Goal: Communication & Community: Answer question/provide support

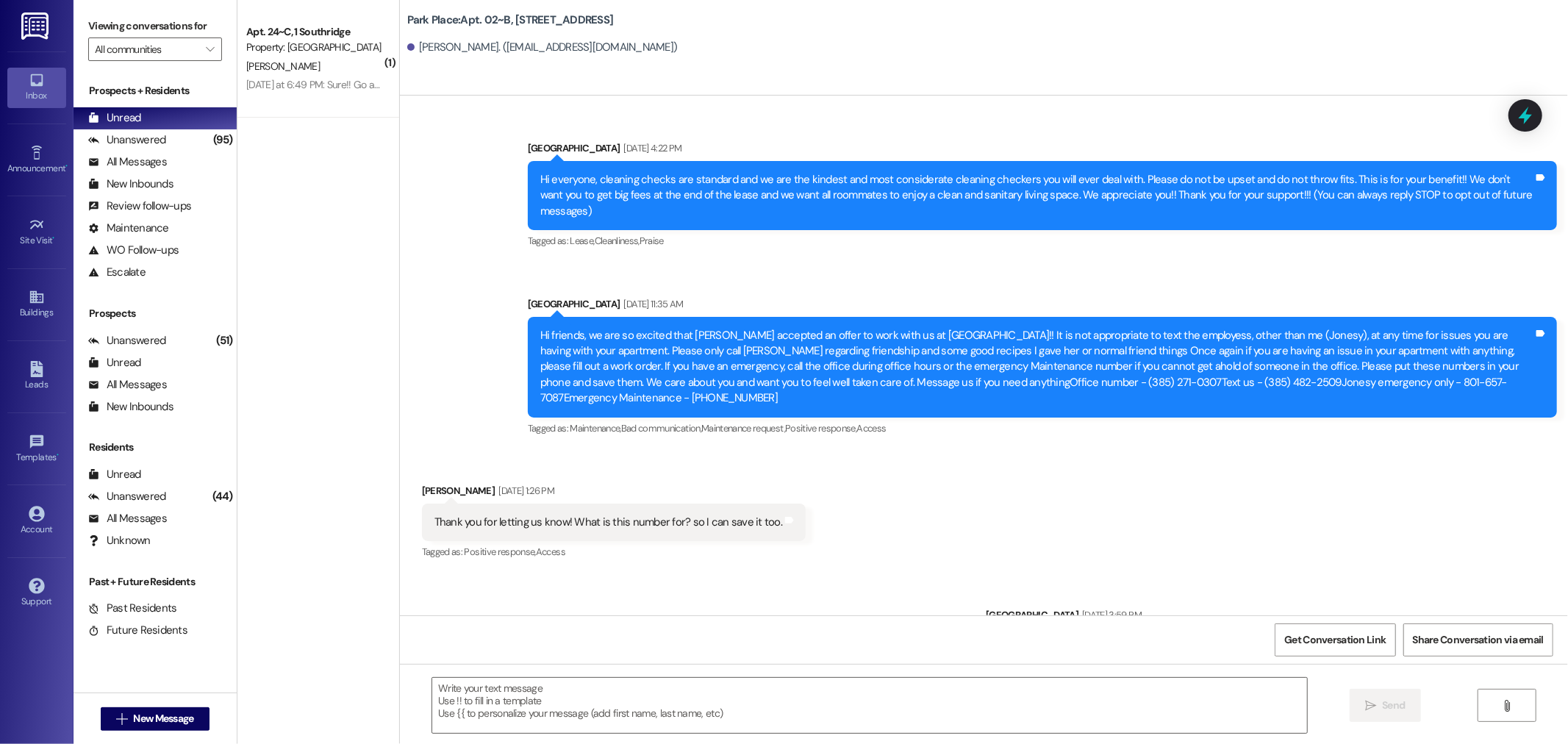
scroll to position [50356, 0]
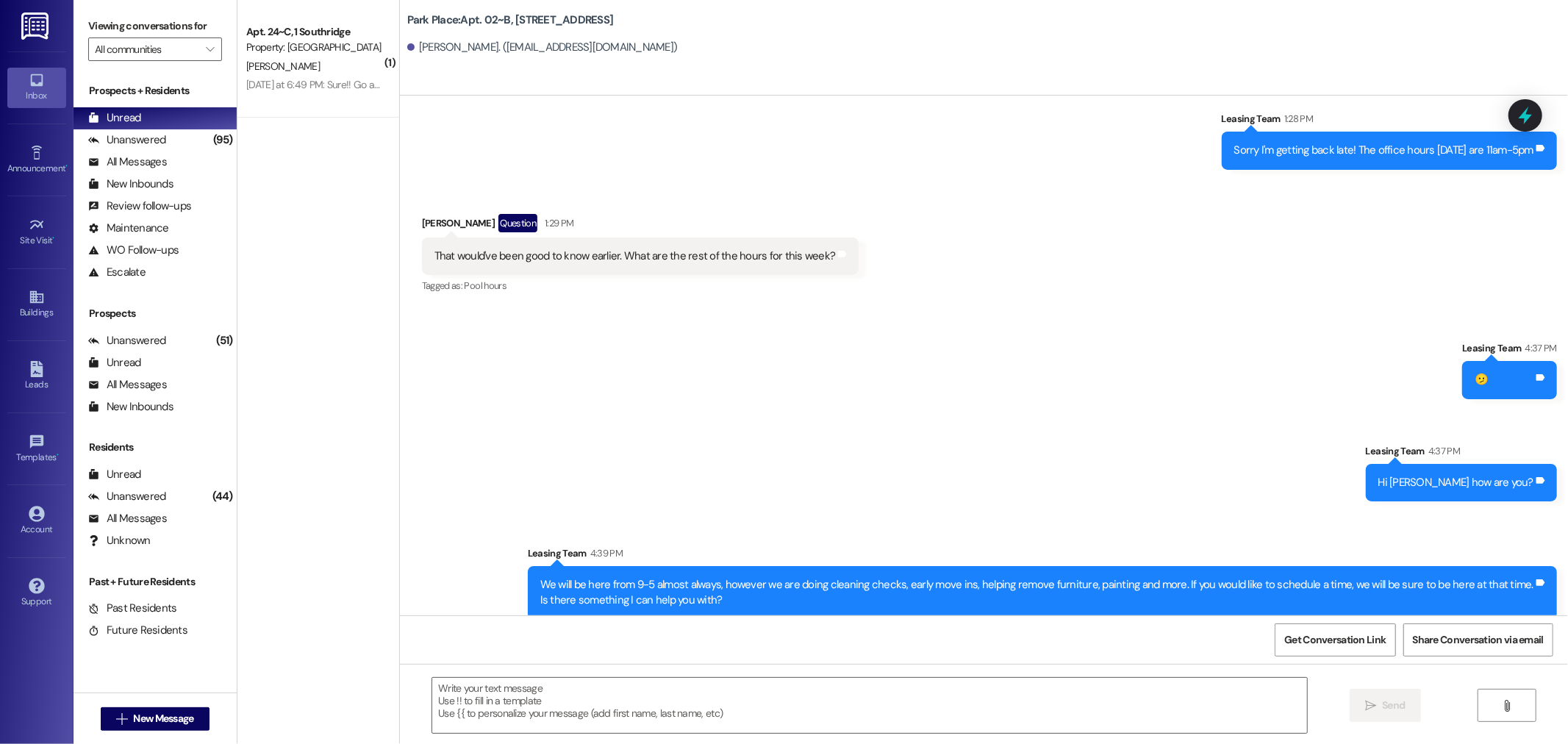
click at [43, 23] on img at bounding box center [36, 26] width 30 height 28
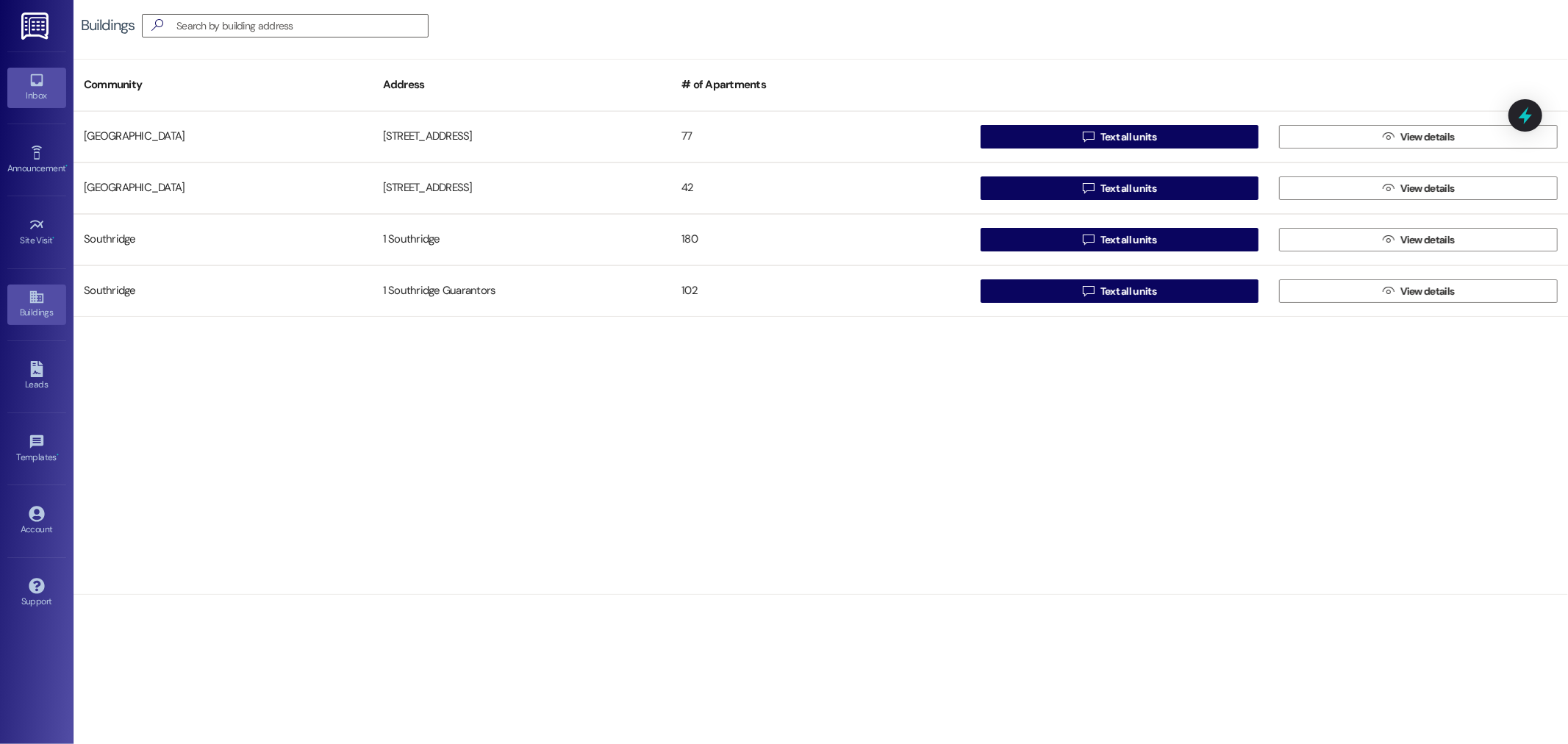
click at [39, 77] on icon at bounding box center [36, 80] width 16 height 16
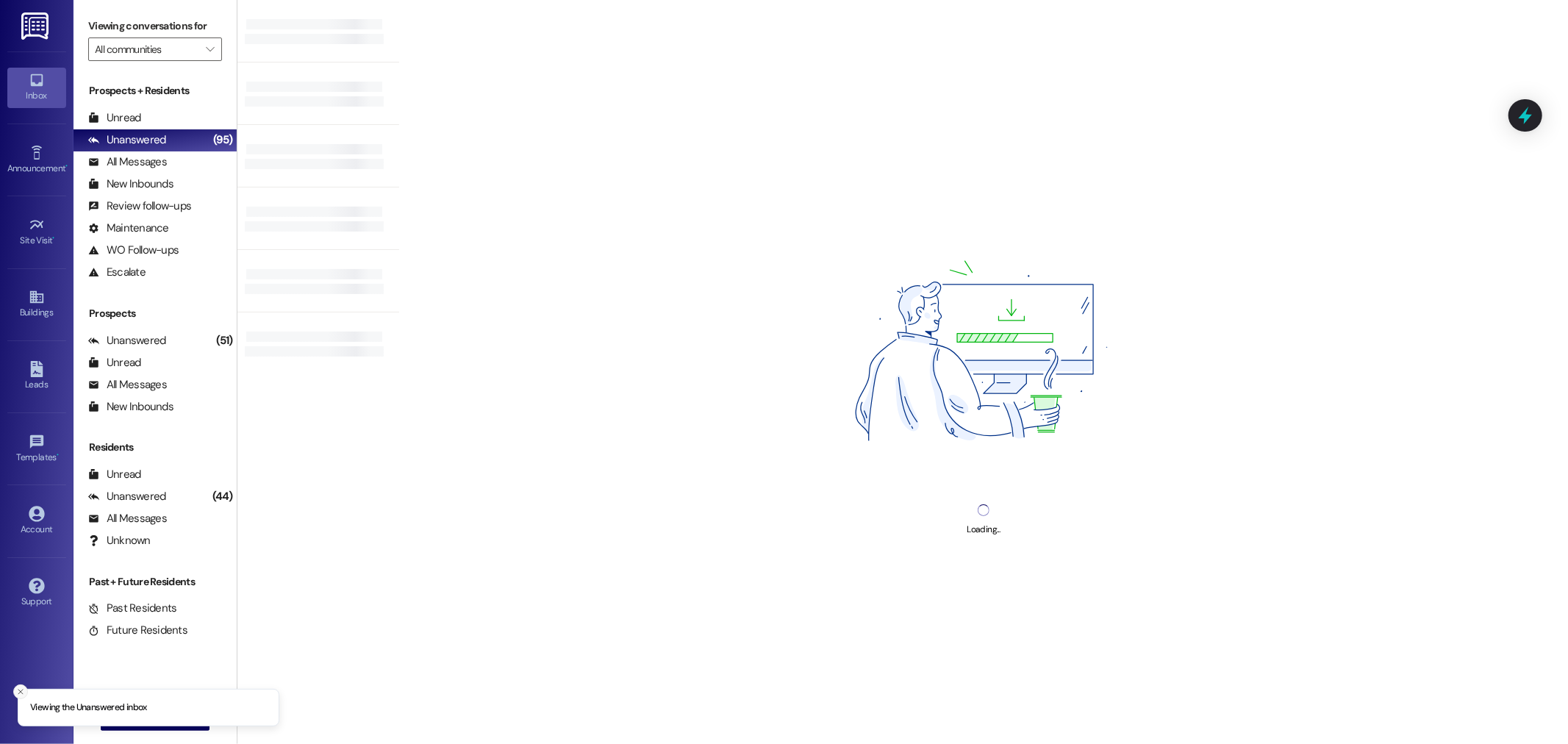
click at [16, 685] on button "Close toast" at bounding box center [20, 692] width 15 height 15
click at [162, 718] on span "New Message" at bounding box center [164, 718] width 60 height 15
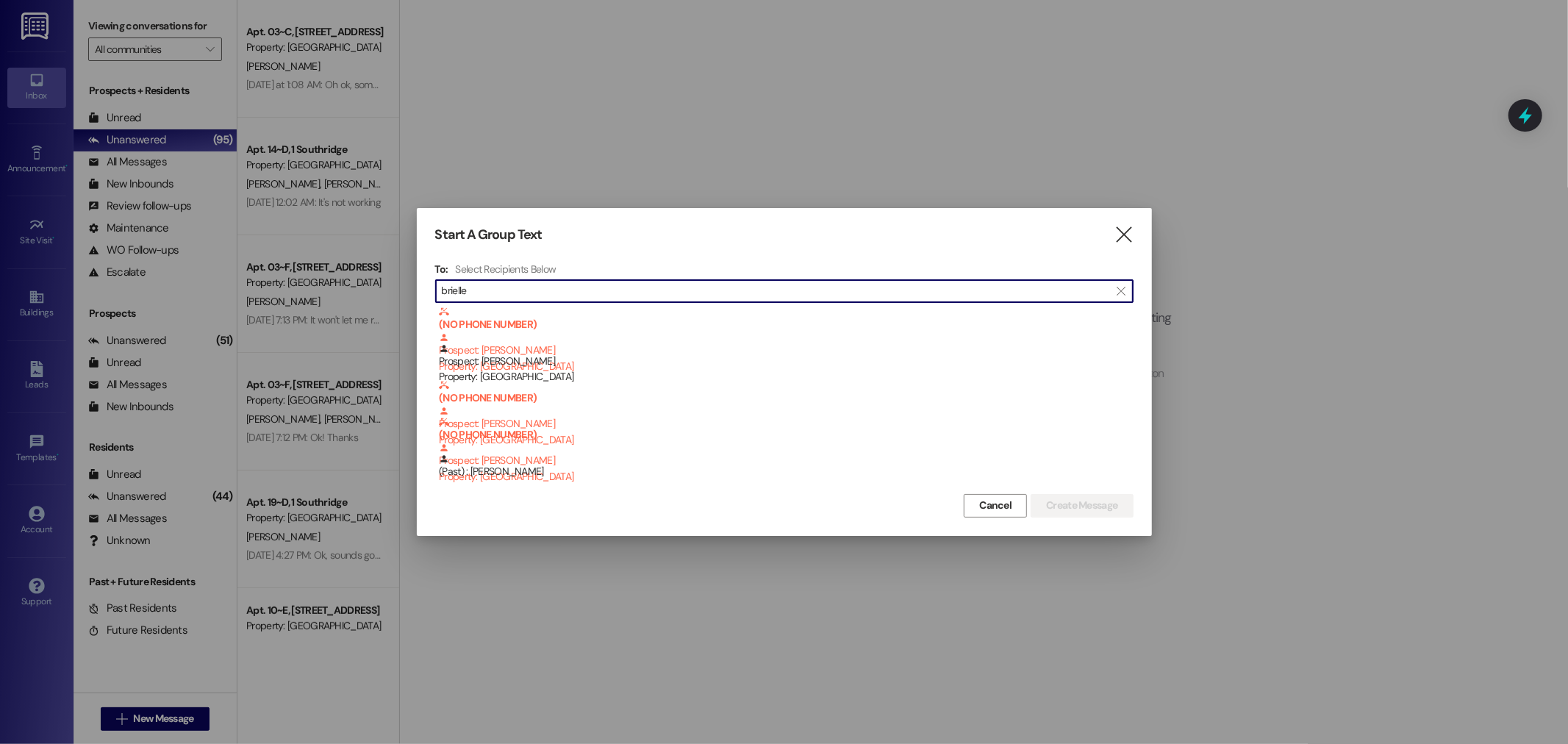
type input "brielle"
click at [1121, 228] on icon "" at bounding box center [1124, 235] width 20 height 15
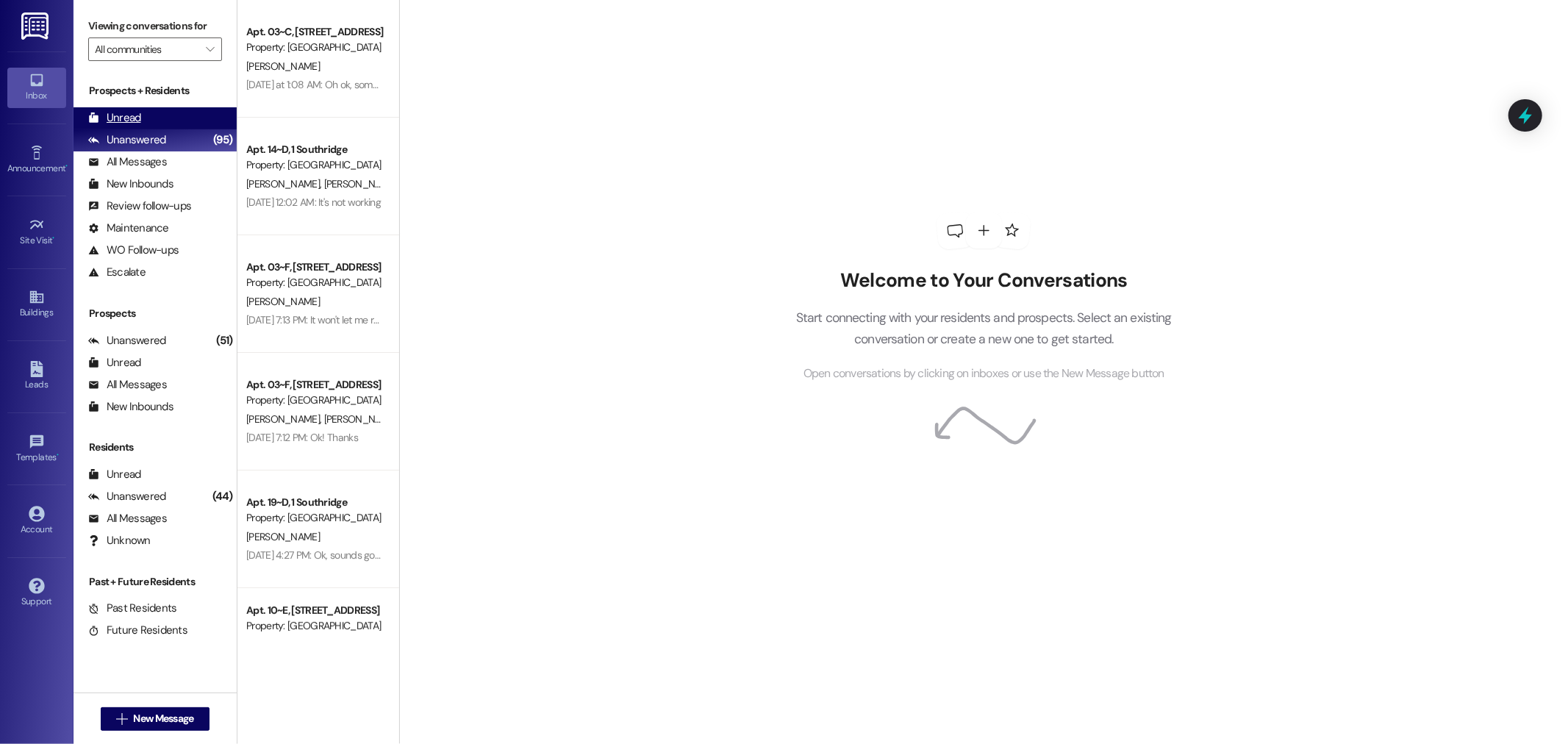
click at [127, 113] on div "Unread" at bounding box center [115, 117] width 53 height 15
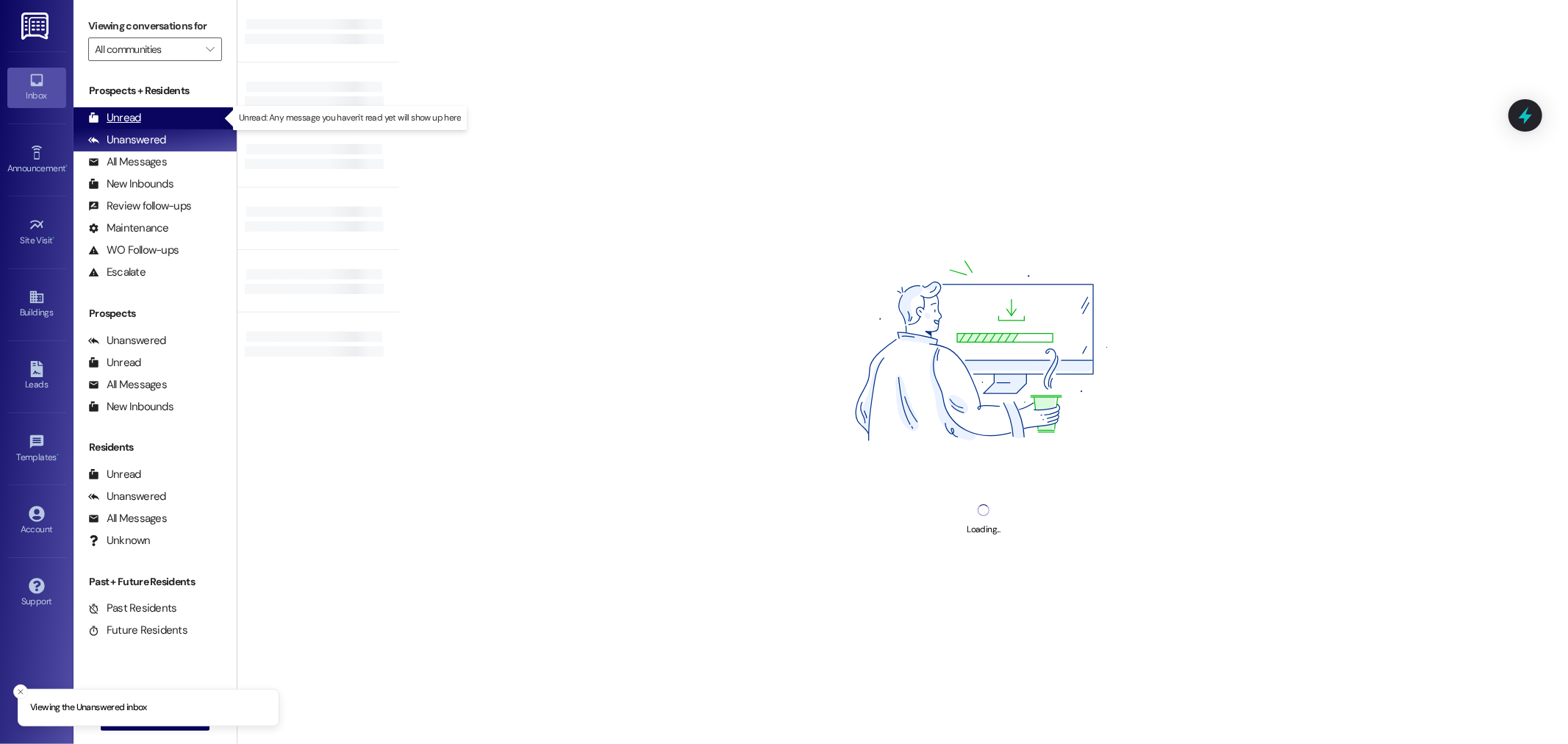
click at [130, 116] on div "Unread" at bounding box center [115, 117] width 53 height 15
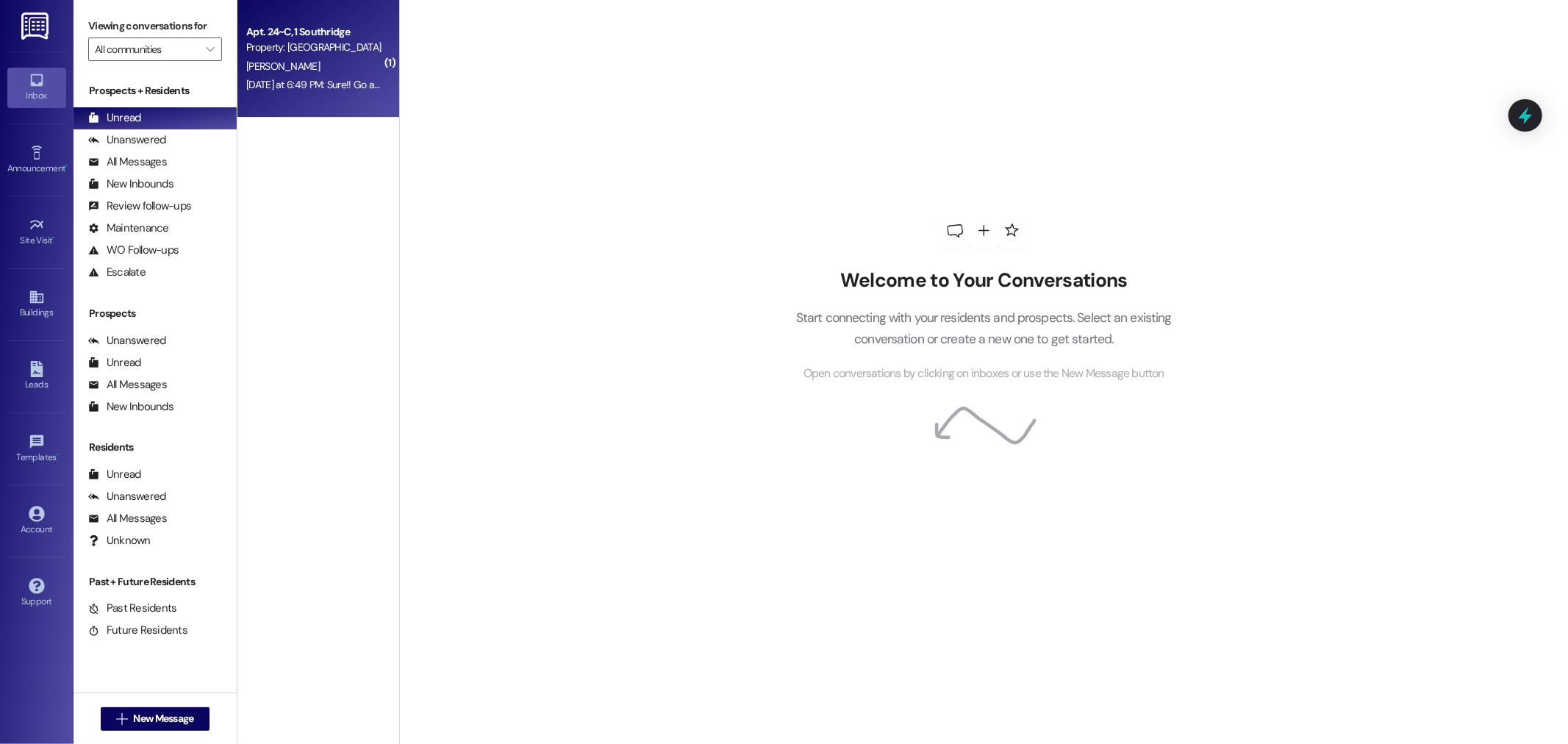
click at [332, 43] on div "Property: [GEOGRAPHIC_DATA]" at bounding box center [314, 47] width 136 height 15
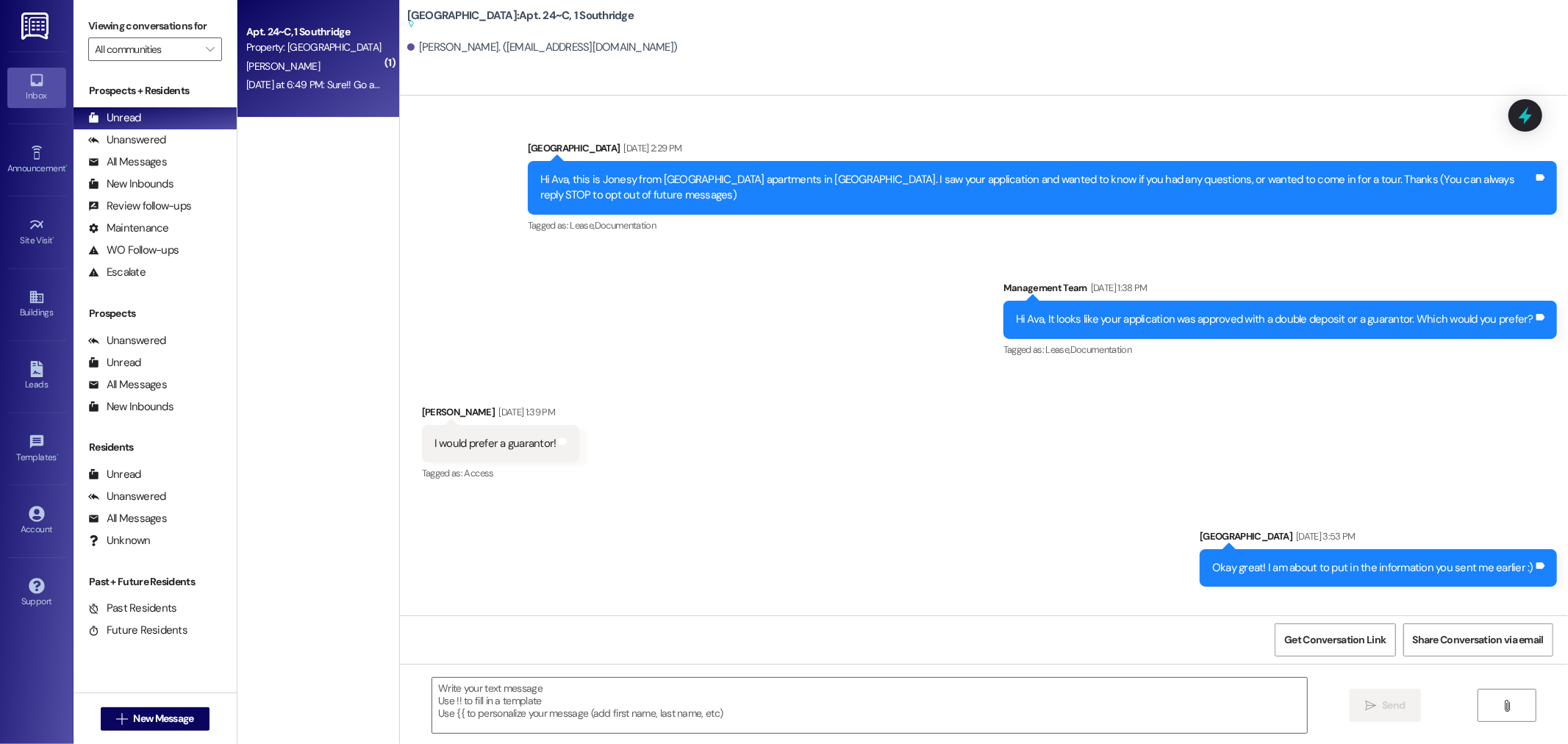
scroll to position [36828, 0]
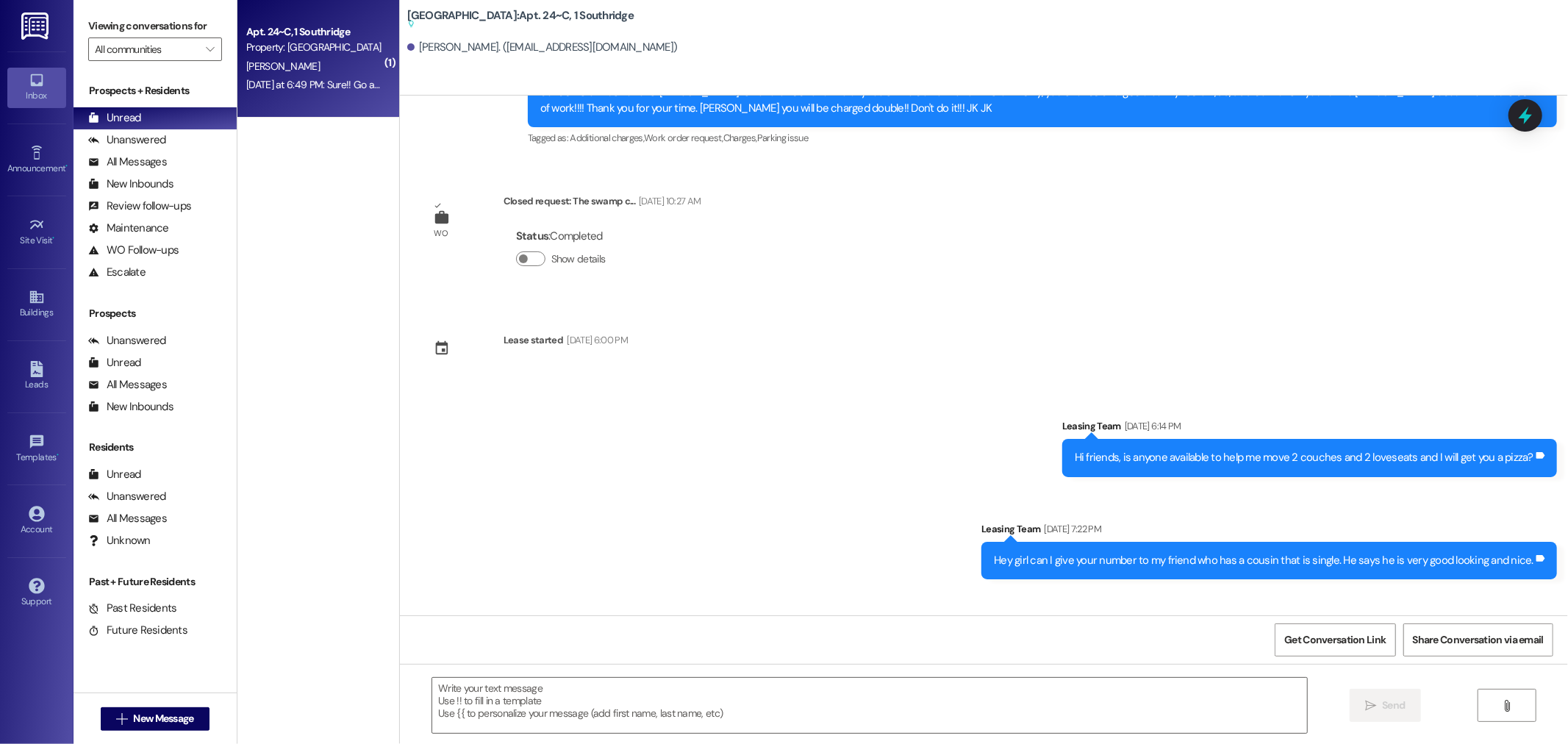
click at [778, 385] on div "Announcement, sent via SMS Leasing Team Aug 15, 2025 at 6:14 PM Hi friends, is …" at bounding box center [984, 487] width 1168 height 205
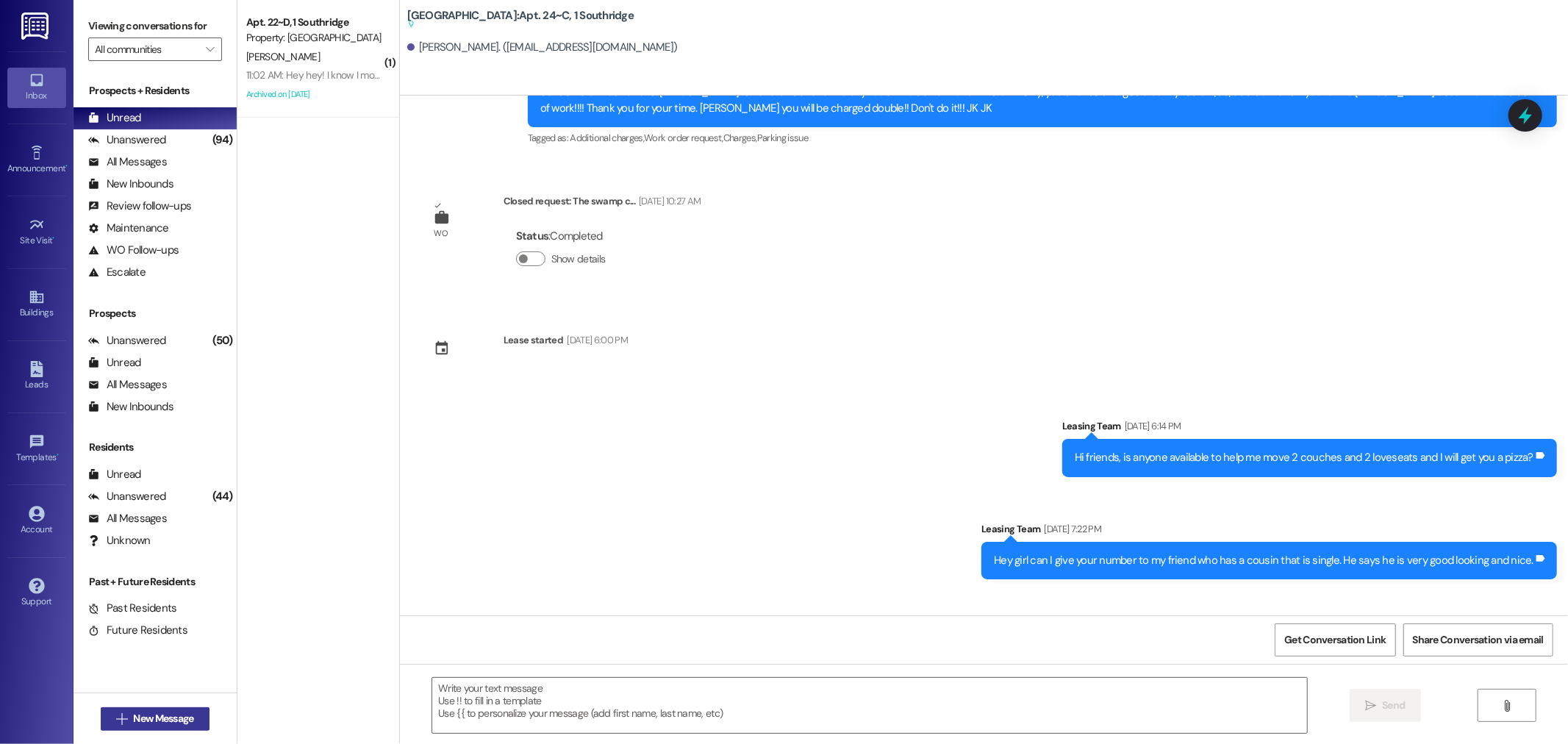
click at [134, 716] on span "New Message" at bounding box center [164, 718] width 60 height 15
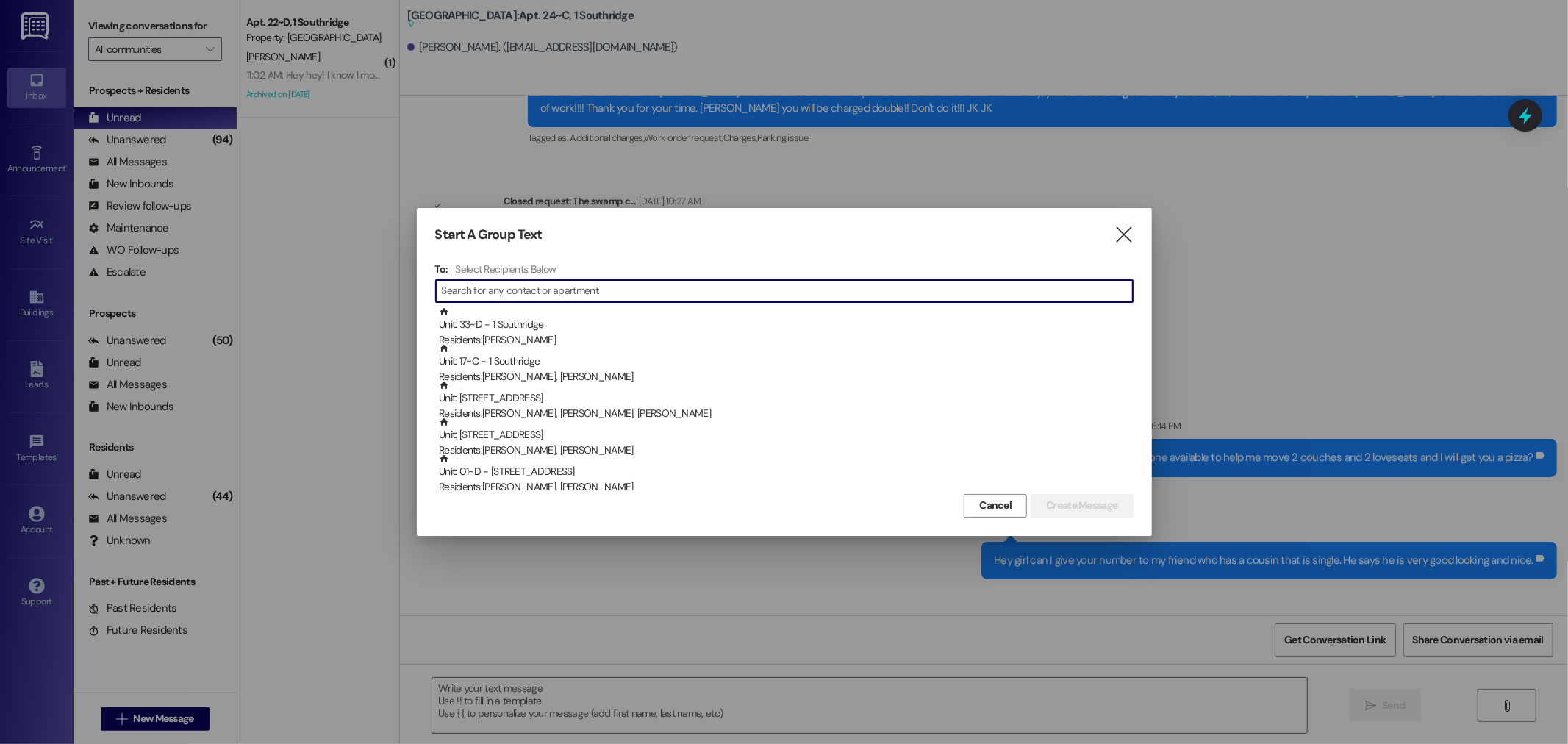
click at [472, 291] on input at bounding box center [787, 291] width 691 height 20
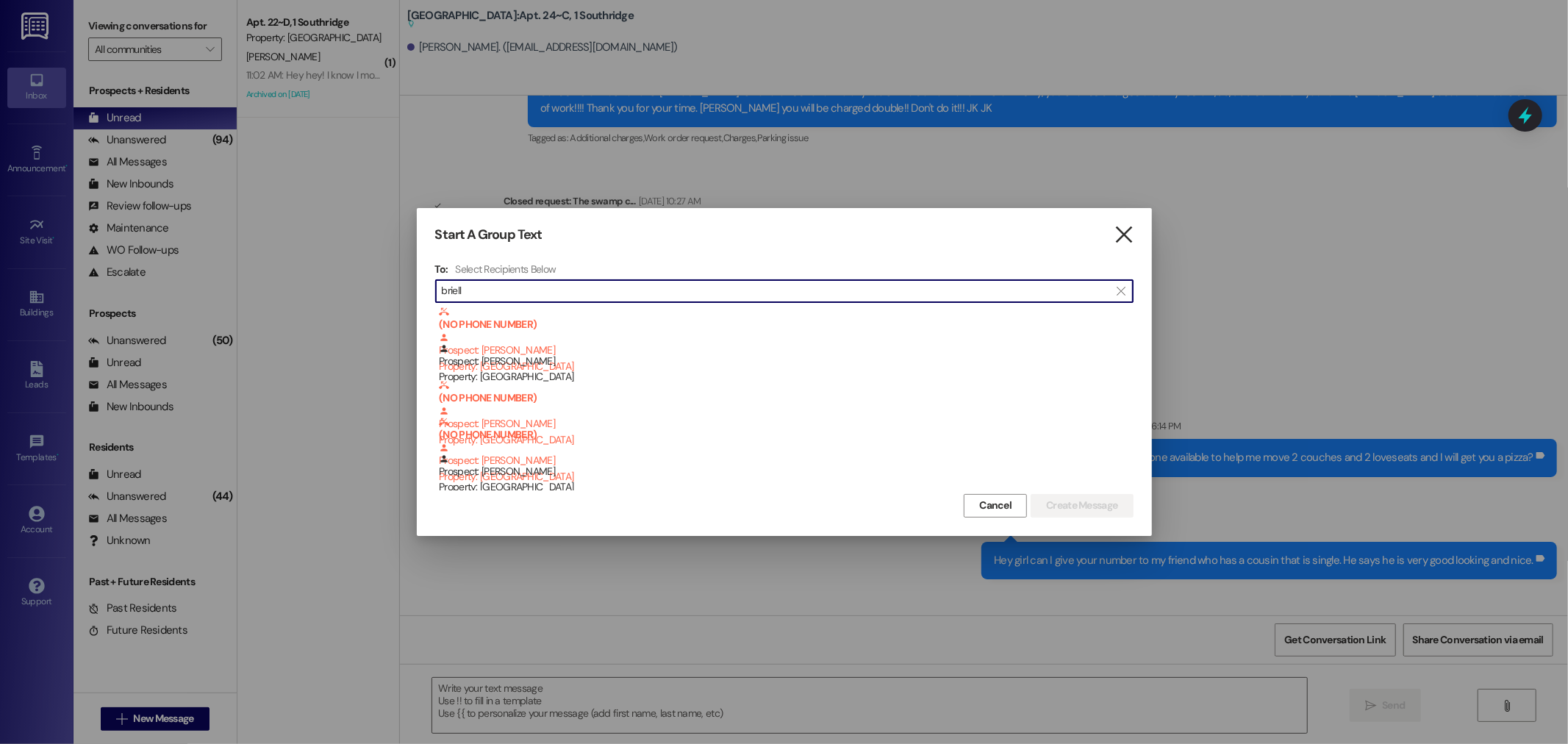
type input "briell"
click at [1128, 228] on icon "" at bounding box center [1124, 235] width 20 height 15
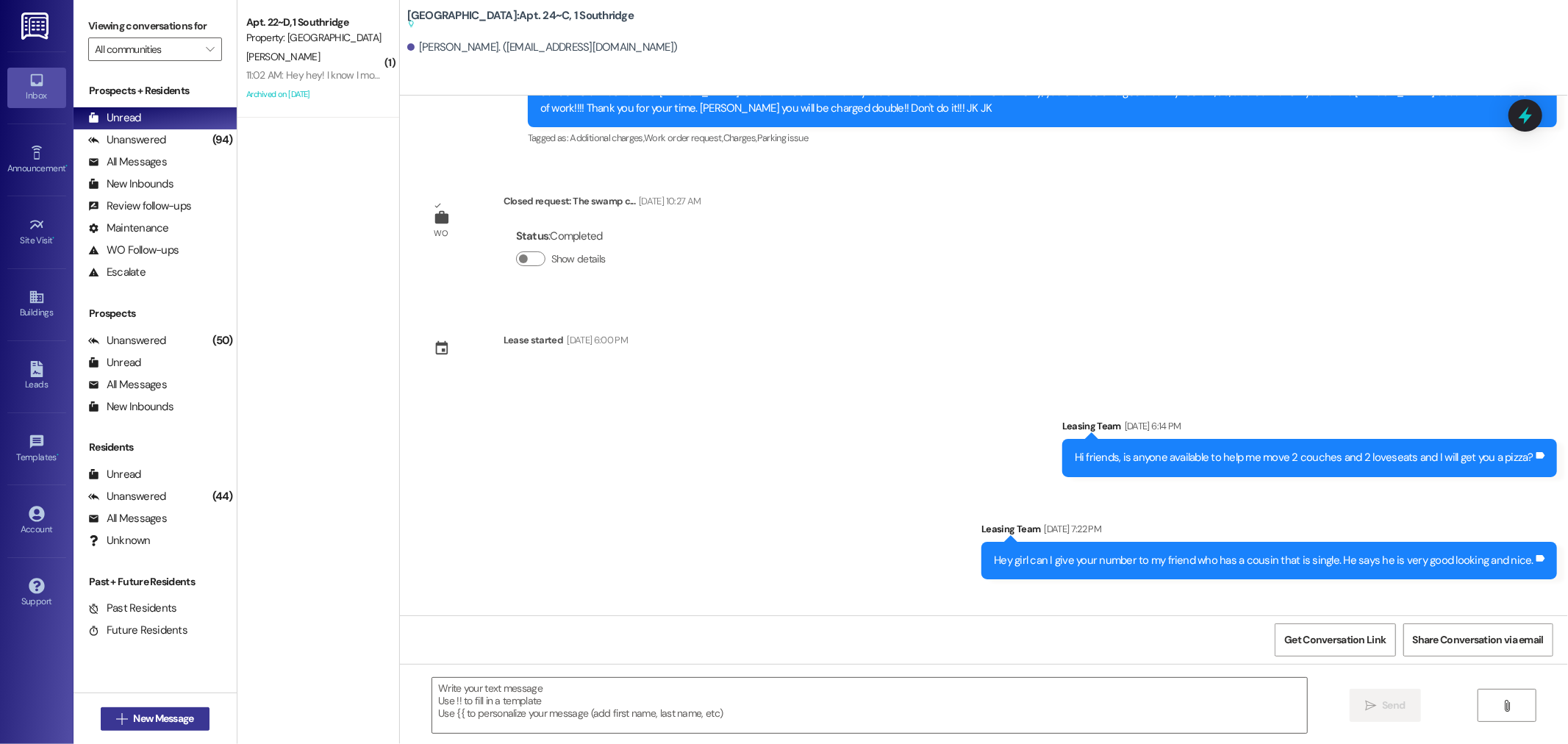
click at [133, 722] on span "New Message" at bounding box center [164, 718] width 60 height 15
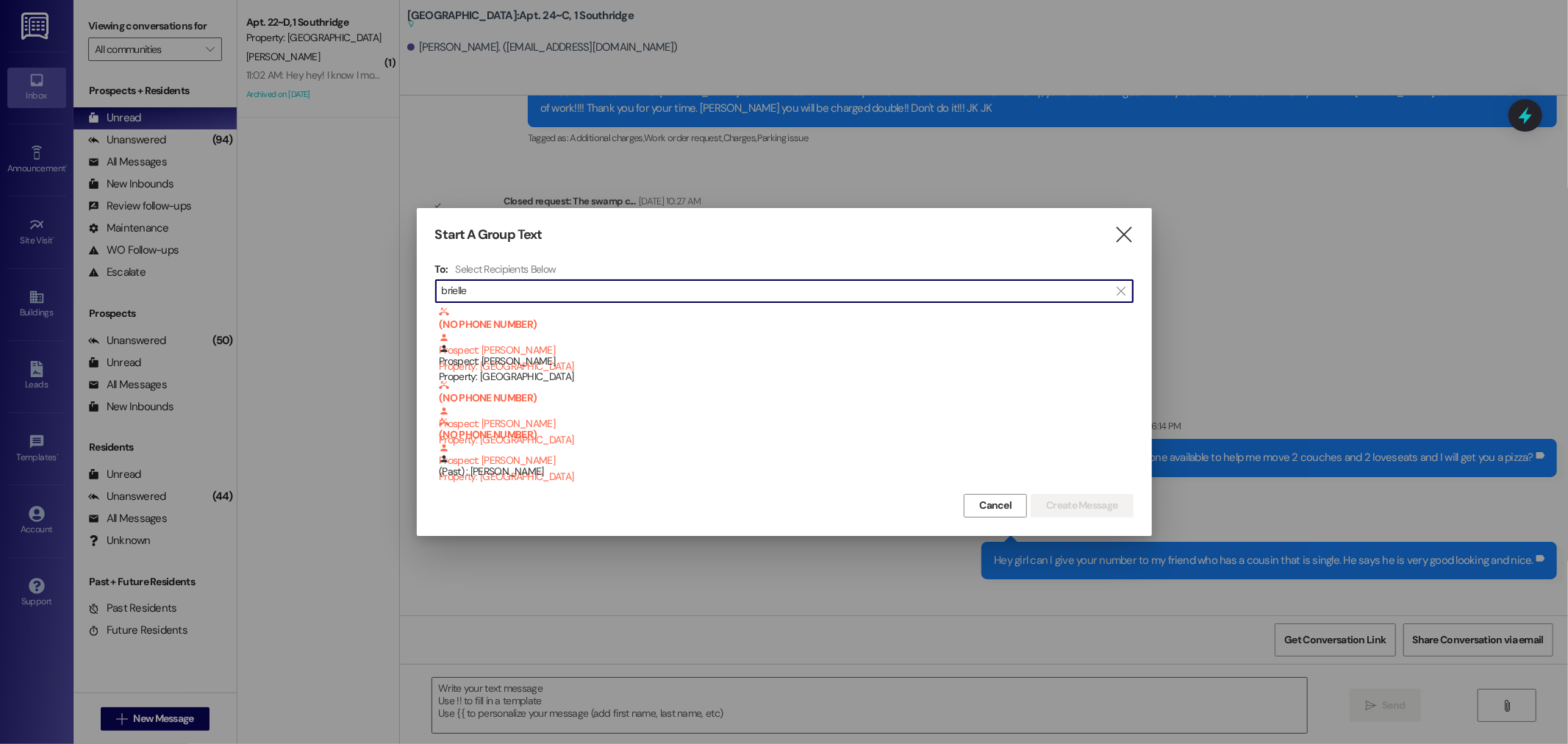
type input "brielle"
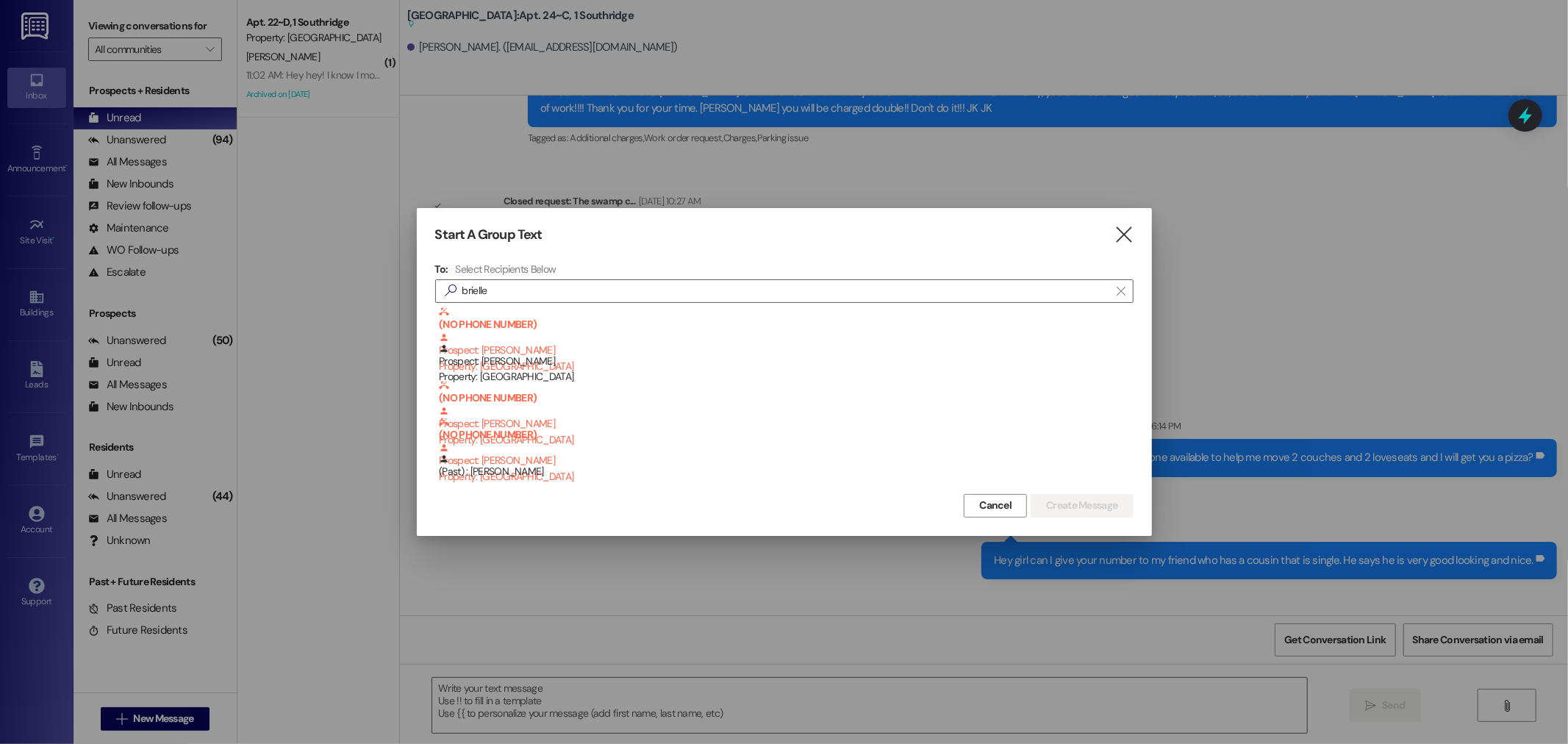
click at [119, 114] on div at bounding box center [784, 372] width 1568 height 744
drag, startPoint x: 1125, startPoint y: 236, endPoint x: 604, endPoint y: 116, distance: 534.6
click at [1124, 236] on icon "" at bounding box center [1124, 235] width 20 height 15
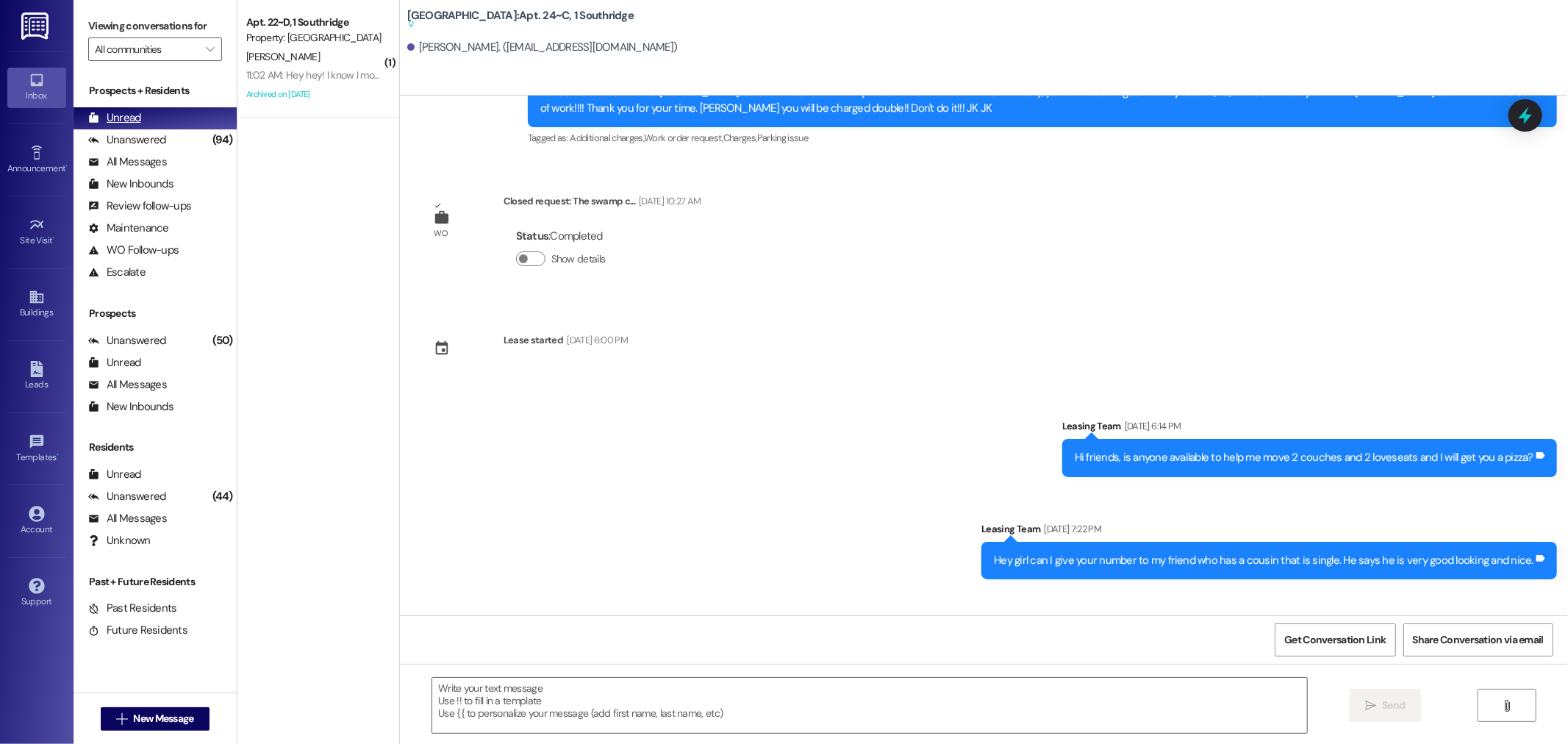
click at [121, 116] on div "Unread" at bounding box center [115, 117] width 53 height 15
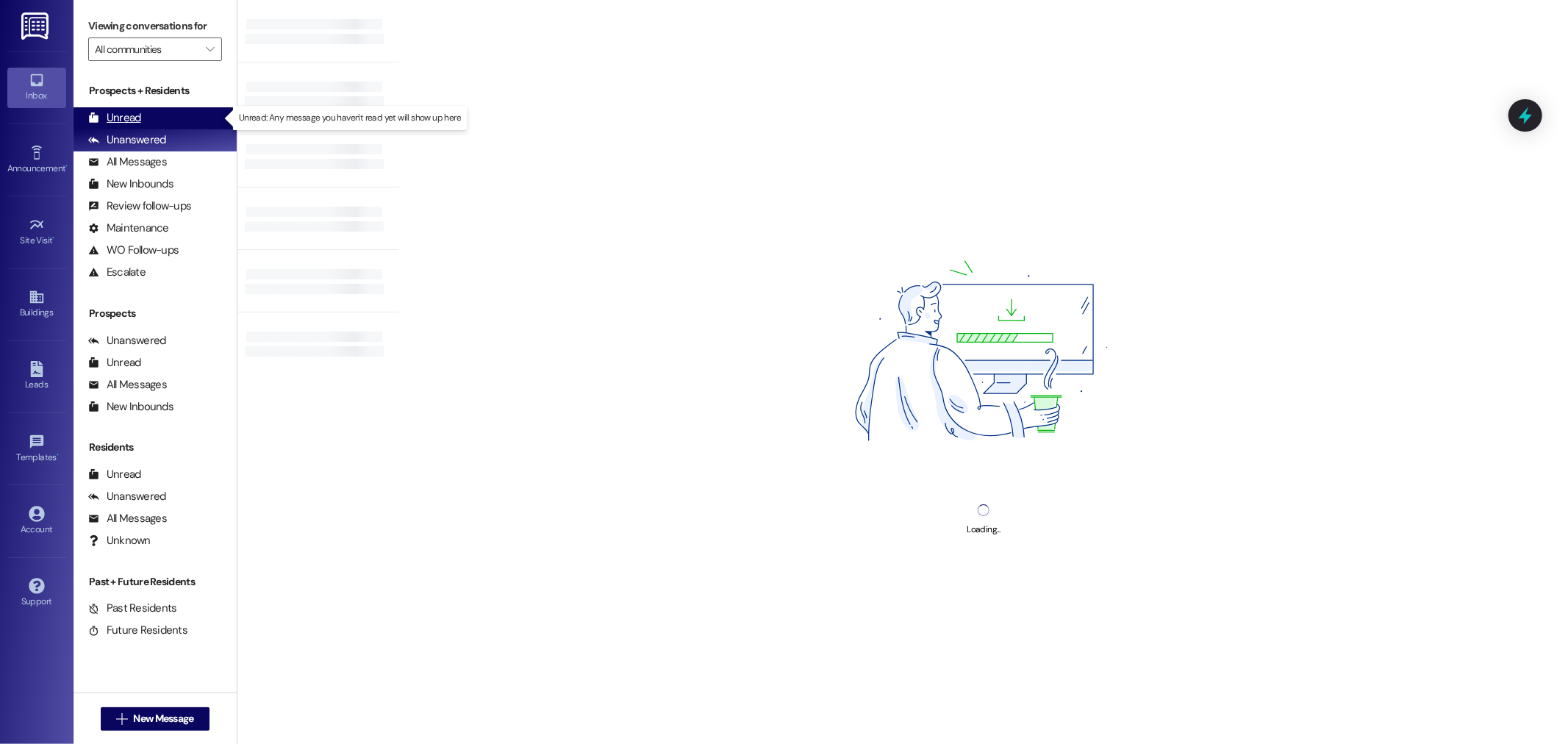
click at [131, 114] on div "Unread" at bounding box center [115, 117] width 53 height 15
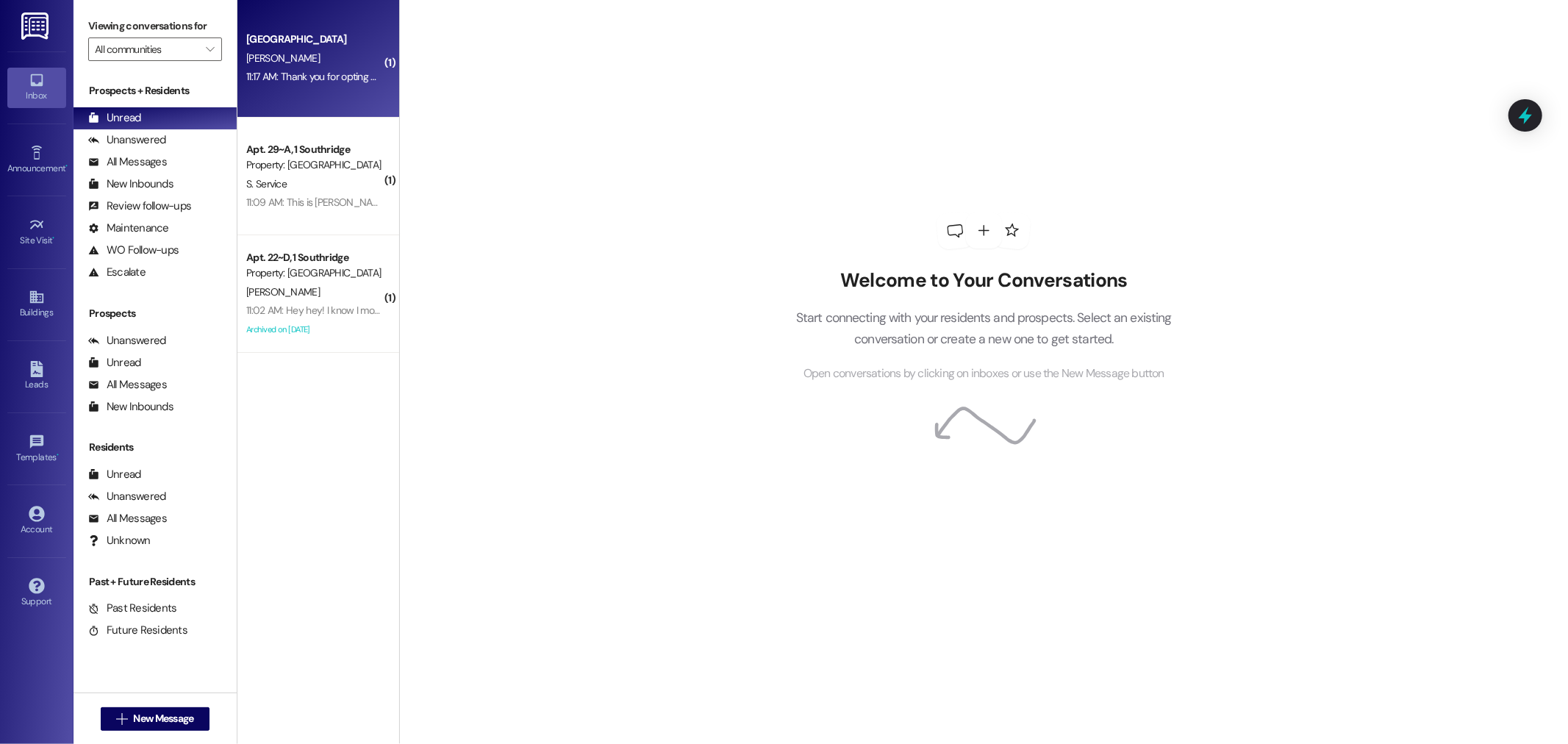
click at [297, 87] on div "Park Place Prospect [PERSON_NAME] 11:17 AM: Thank you for opting back in to thi…" at bounding box center [318, 59] width 162 height 117
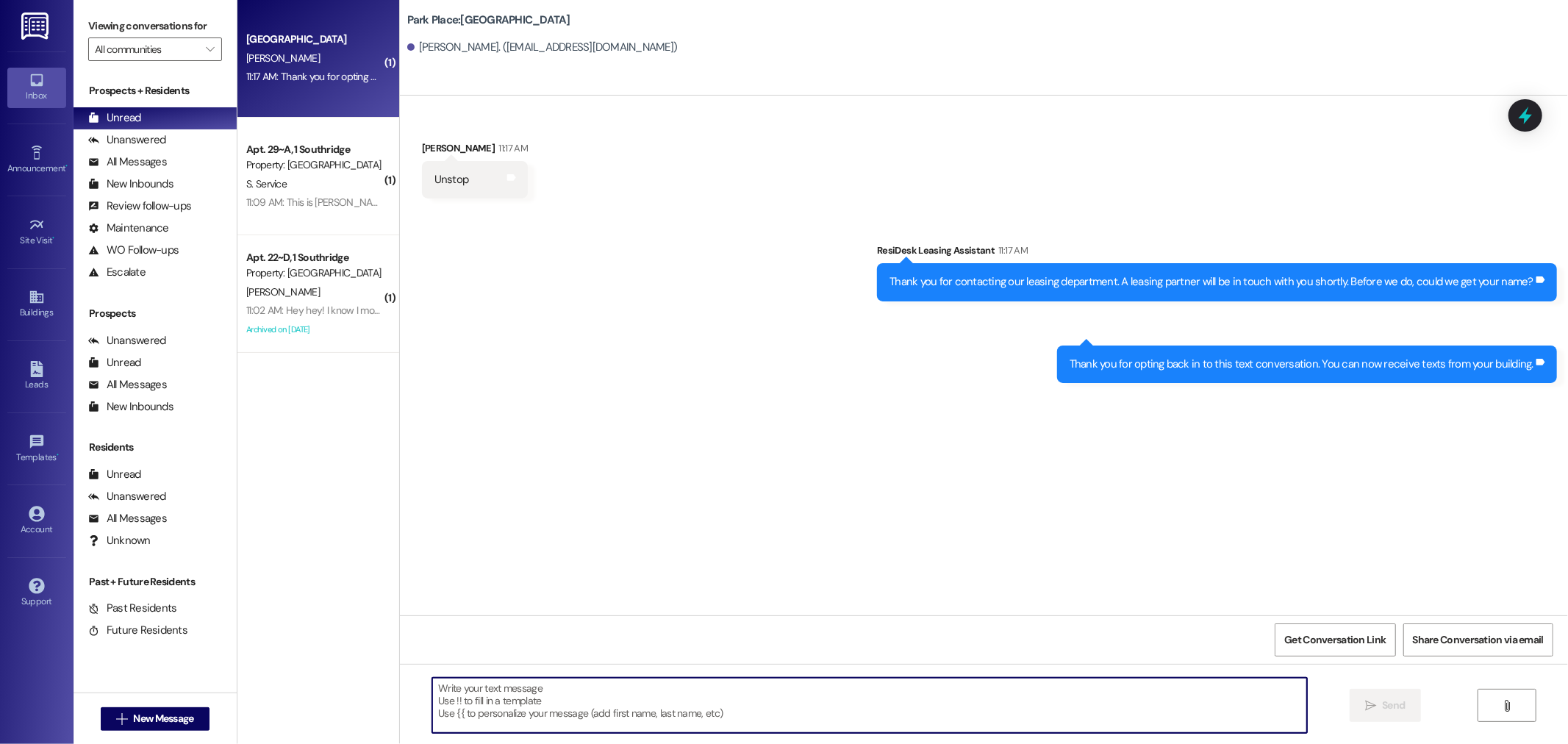
click at [478, 694] on textarea at bounding box center [869, 705] width 875 height 55
type textarea "Hey girl!!!"
click at [1385, 703] on span "Send" at bounding box center [1394, 705] width 23 height 15
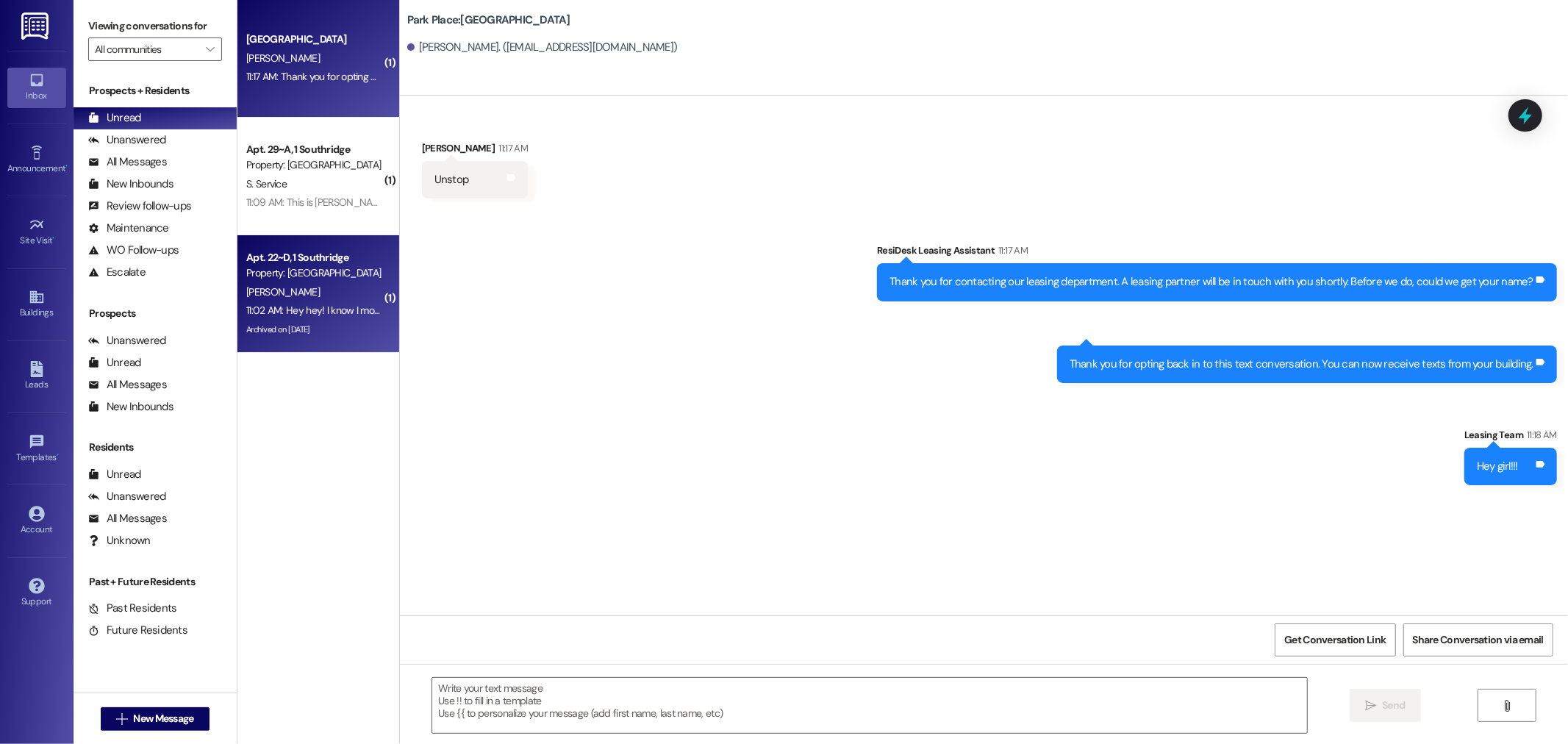
click at [304, 295] on div "[PERSON_NAME]" at bounding box center [314, 292] width 139 height 19
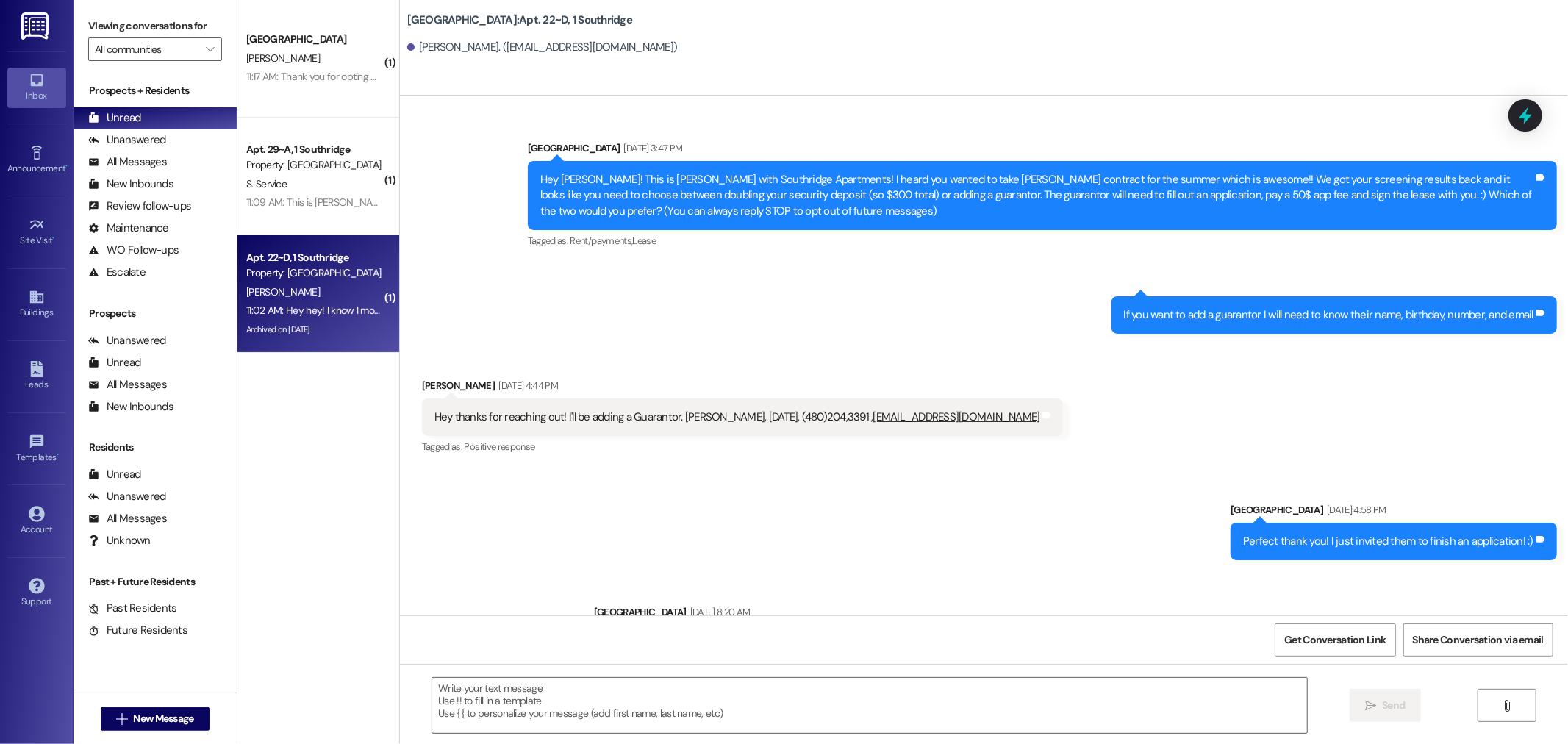
scroll to position [33901, 0]
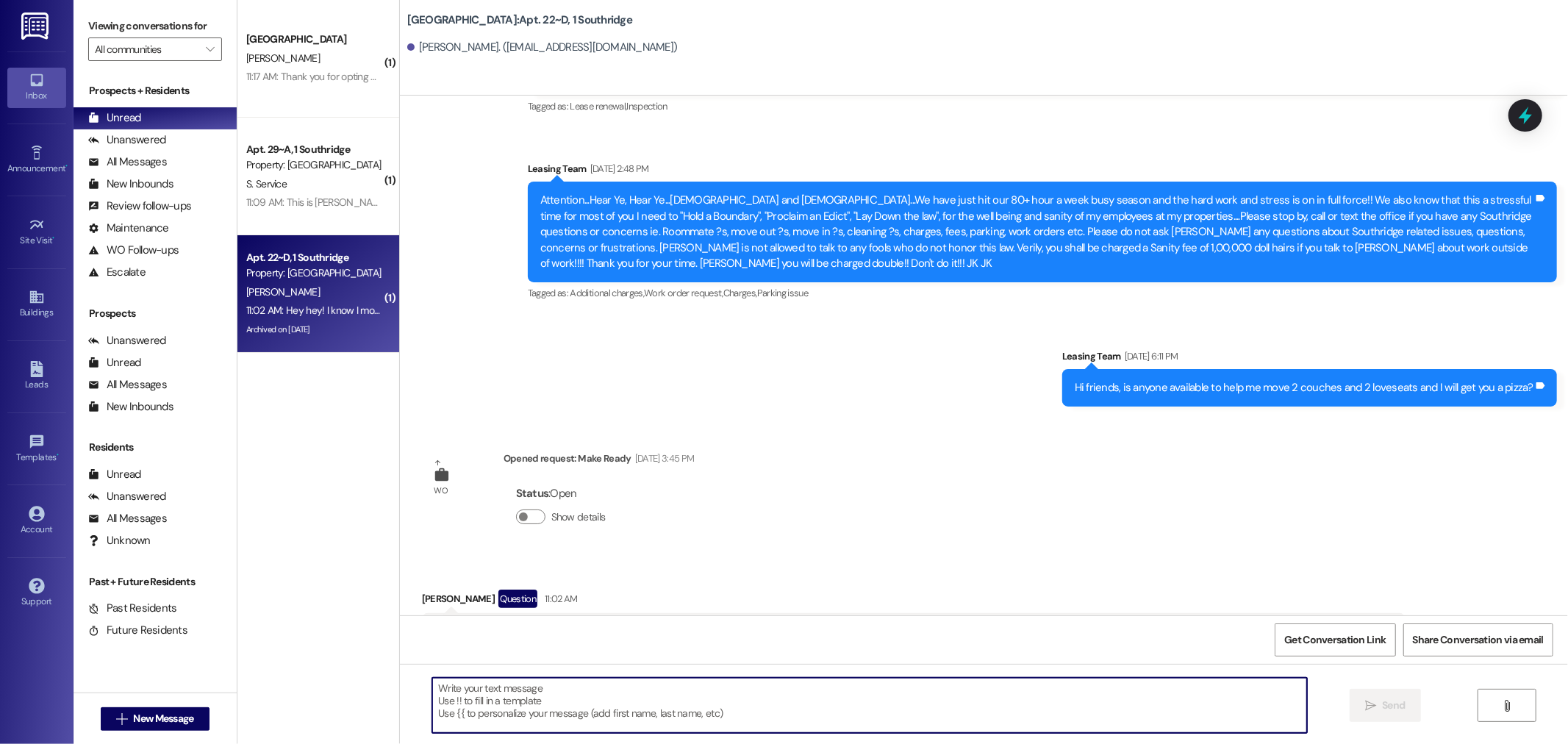
click at [524, 699] on textarea at bounding box center [869, 705] width 875 height 55
drag, startPoint x: 662, startPoint y: 700, endPoint x: 707, endPoint y: 355, distance: 347.9
click at [707, 355] on div "Sent via SMS [GEOGRAPHIC_DATA] [DATE] 3:47 PM Hey Alyssa! This is [PERSON_NAME]…" at bounding box center [984, 356] width 1168 height 520
drag, startPoint x: 628, startPoint y: 677, endPoint x: 686, endPoint y: 708, distance: 65.8
type textarea "They should bring it here and we will be here❤️"
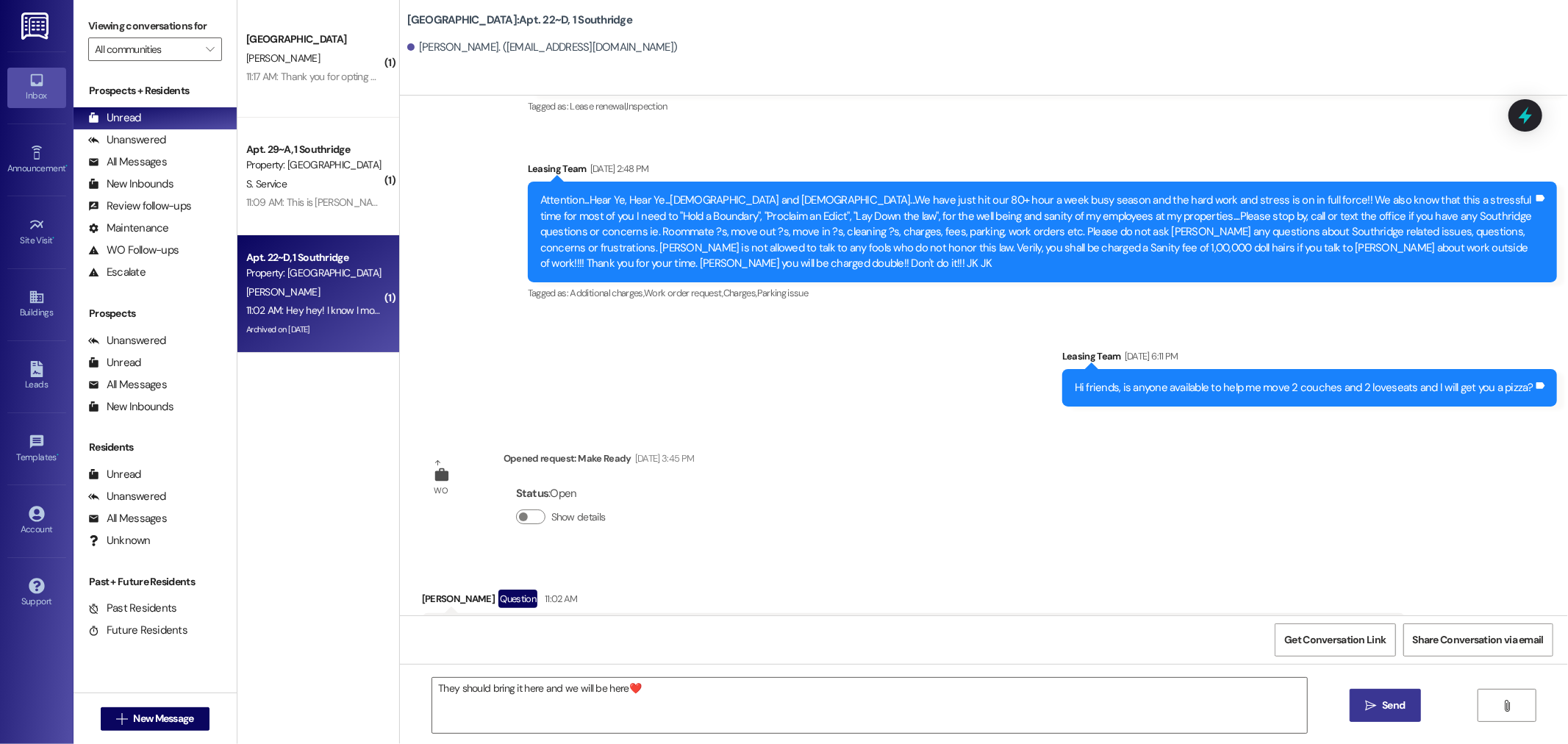
click at [1386, 710] on span "Send" at bounding box center [1394, 705] width 23 height 15
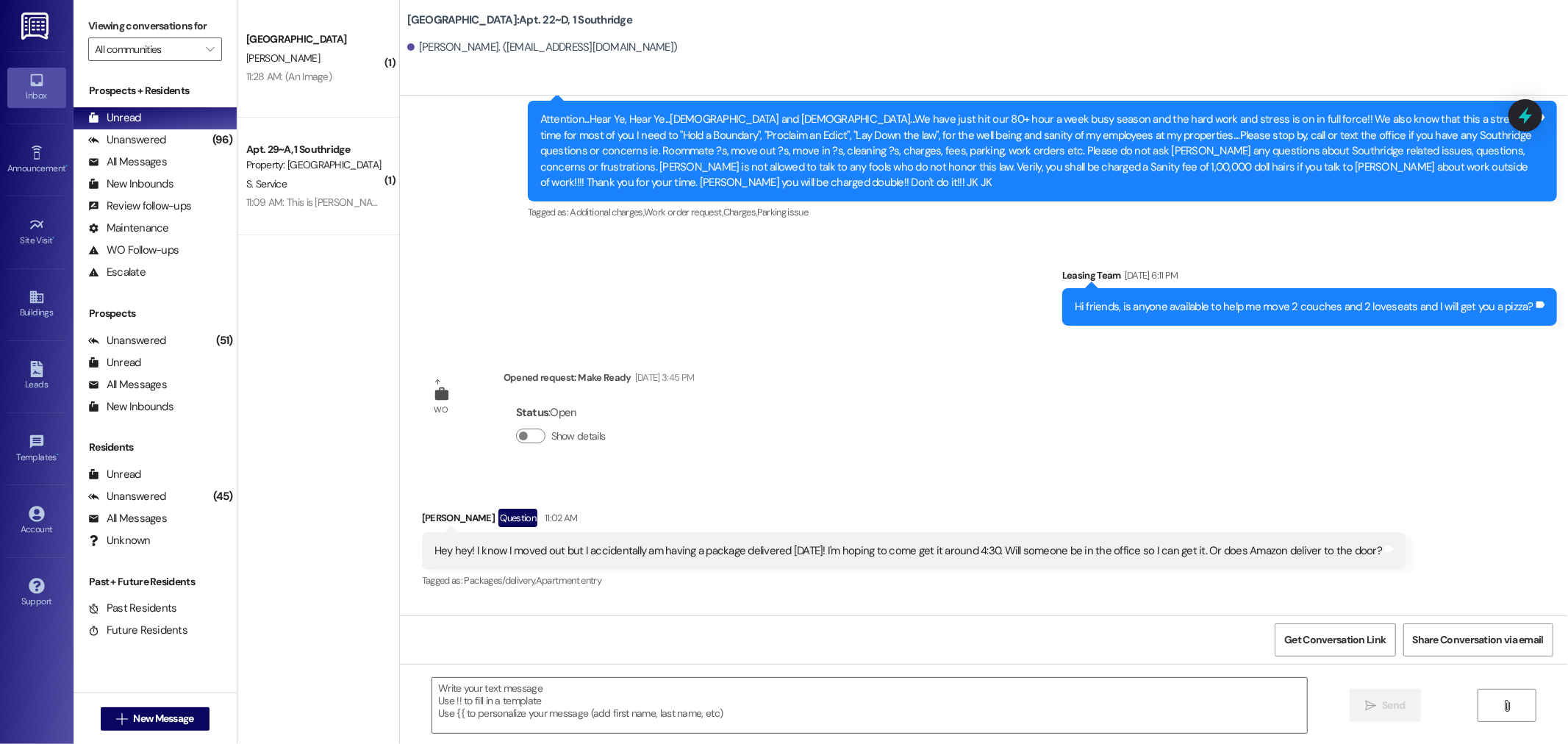
scroll to position [34003, 0]
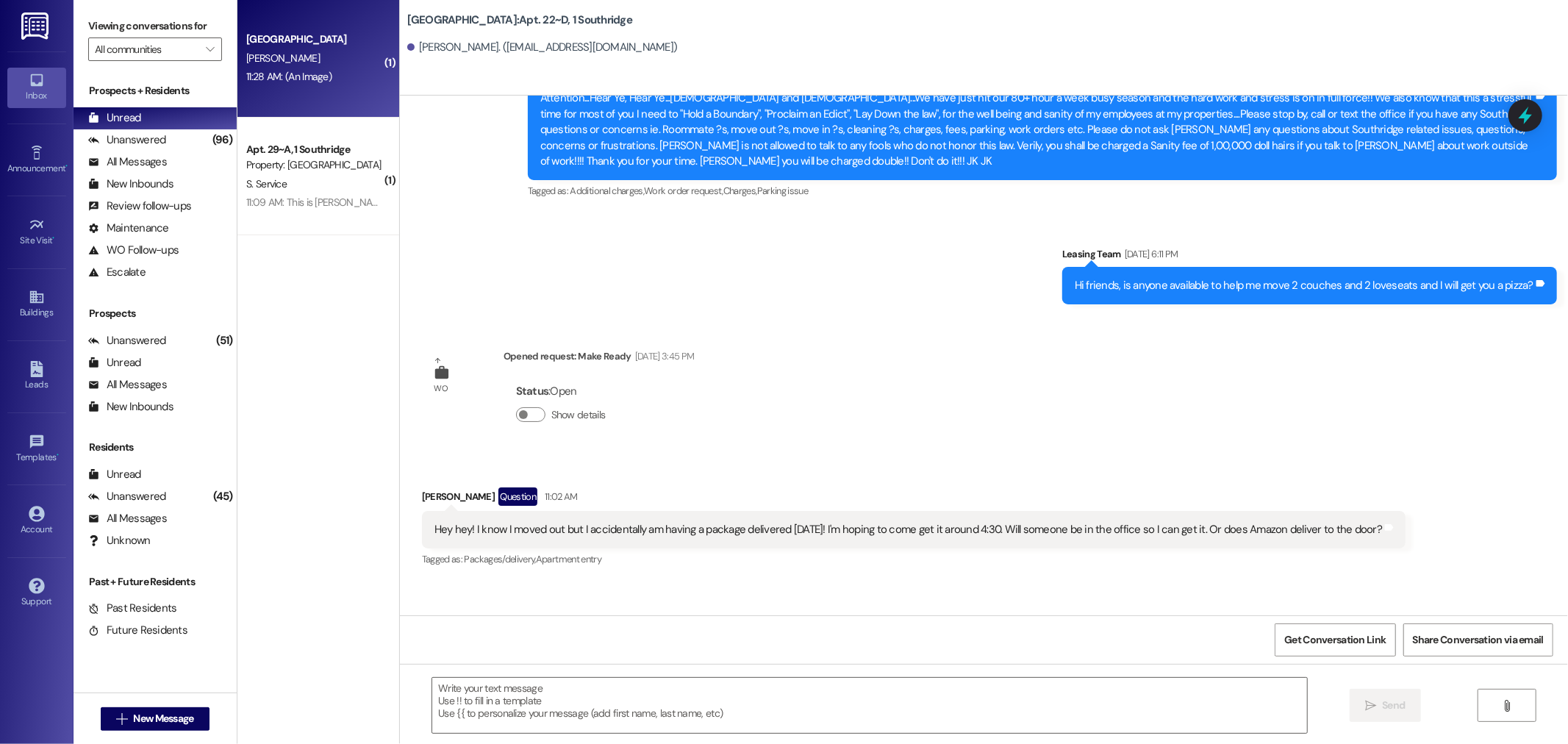
click at [300, 52] on div "[PERSON_NAME]" at bounding box center [314, 58] width 139 height 19
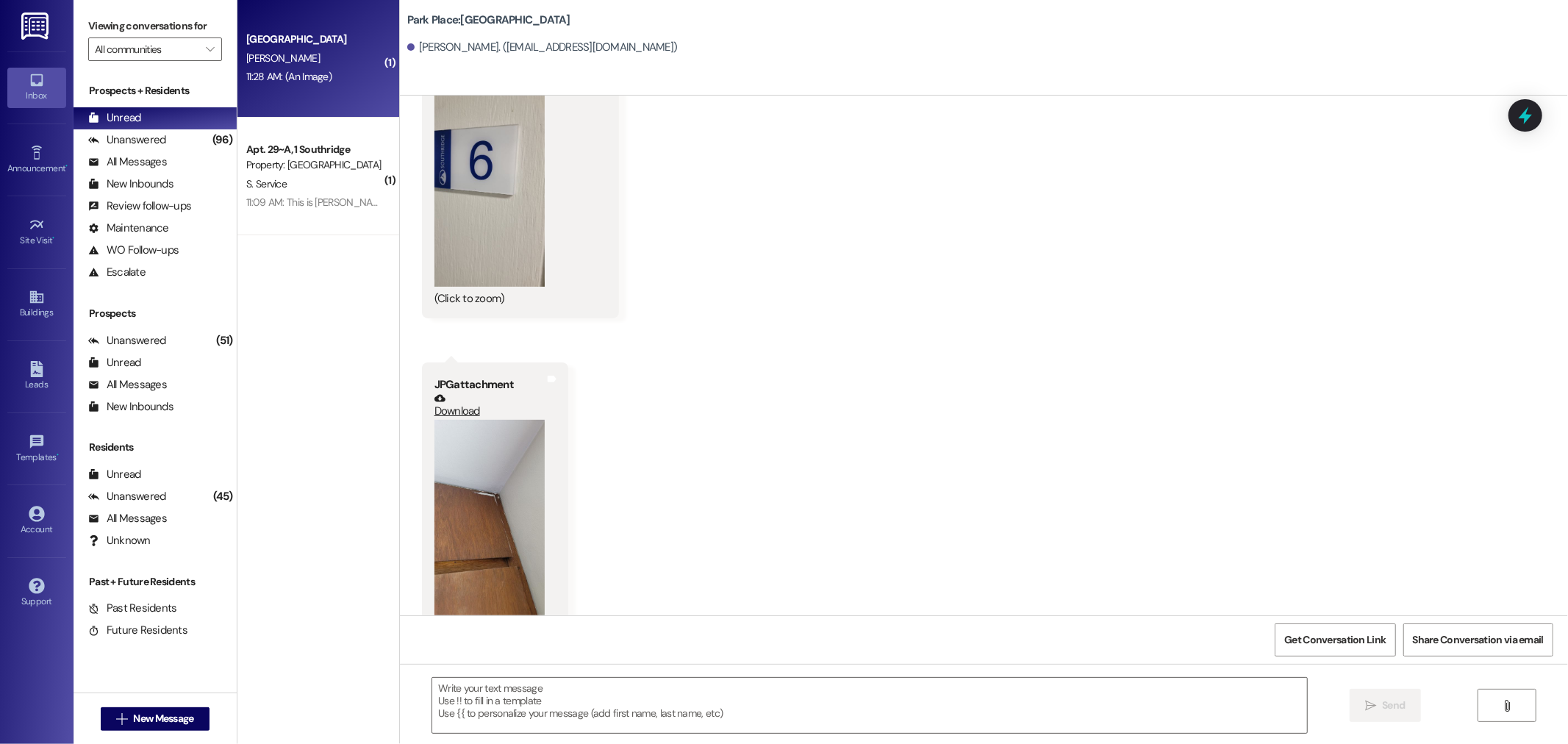
scroll to position [1580, 0]
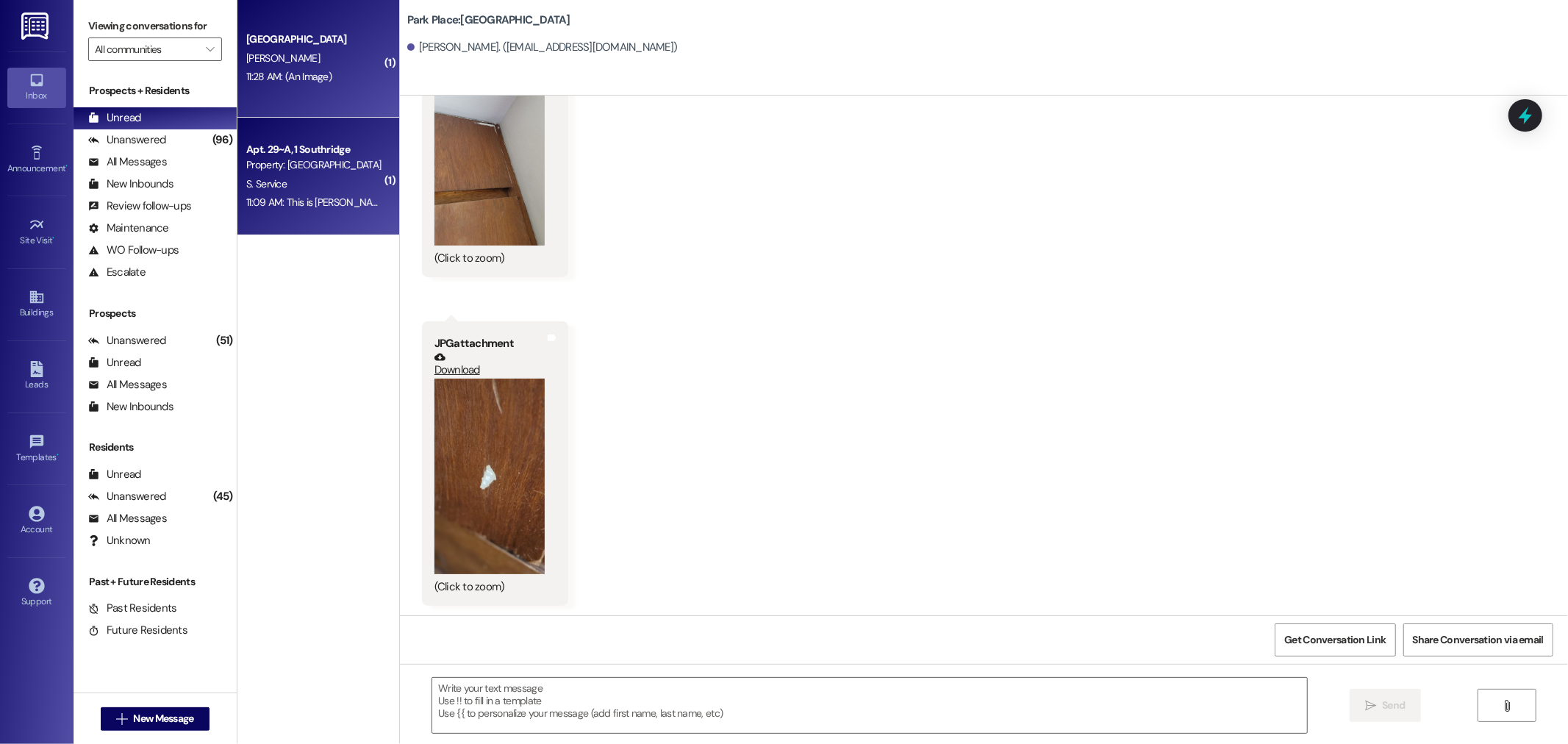
click at [303, 196] on div "11:09 AM: This is [PERSON_NAME] The packet is not in here:) 11:09 AM: This is […" at bounding box center [372, 202] width 253 height 13
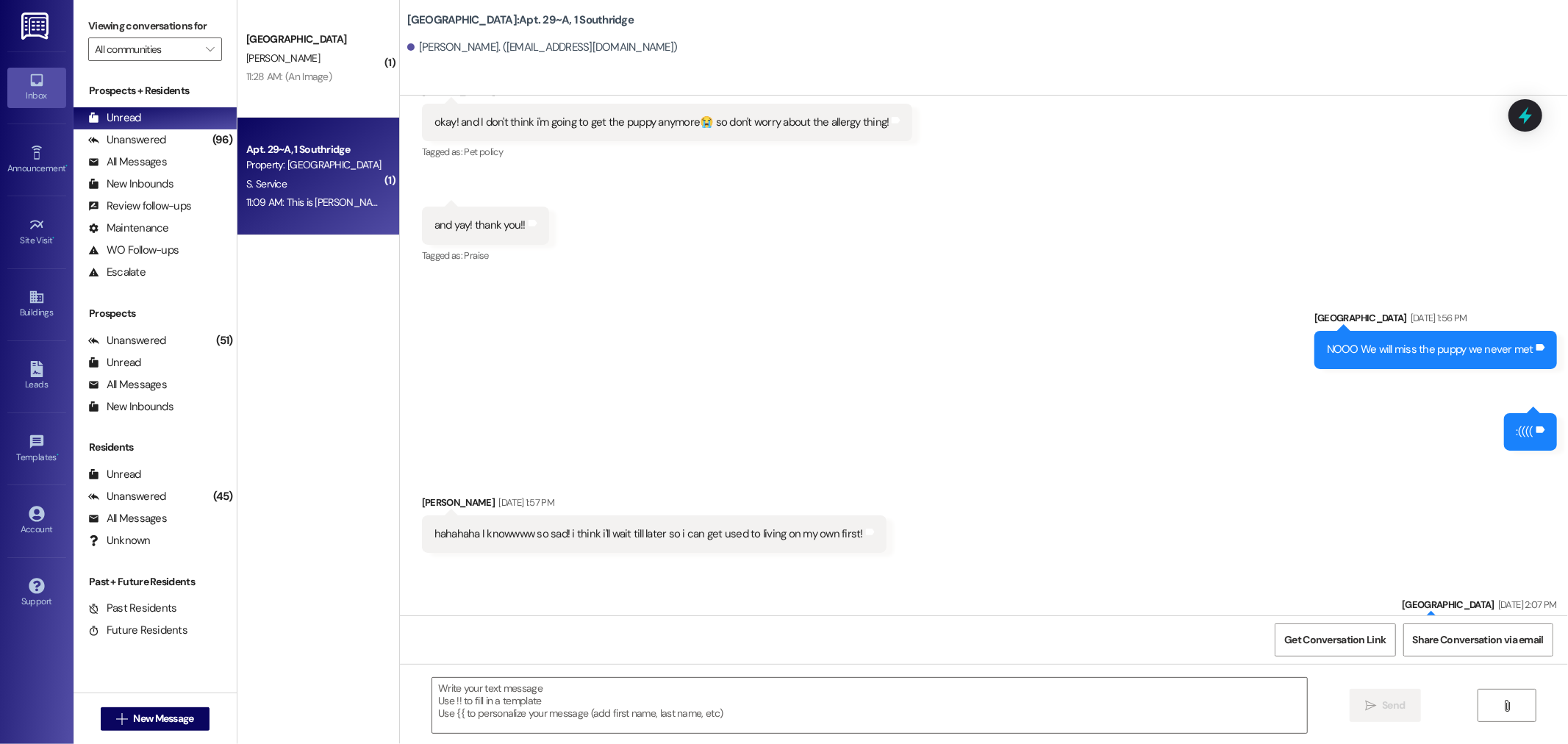
scroll to position [11585, 0]
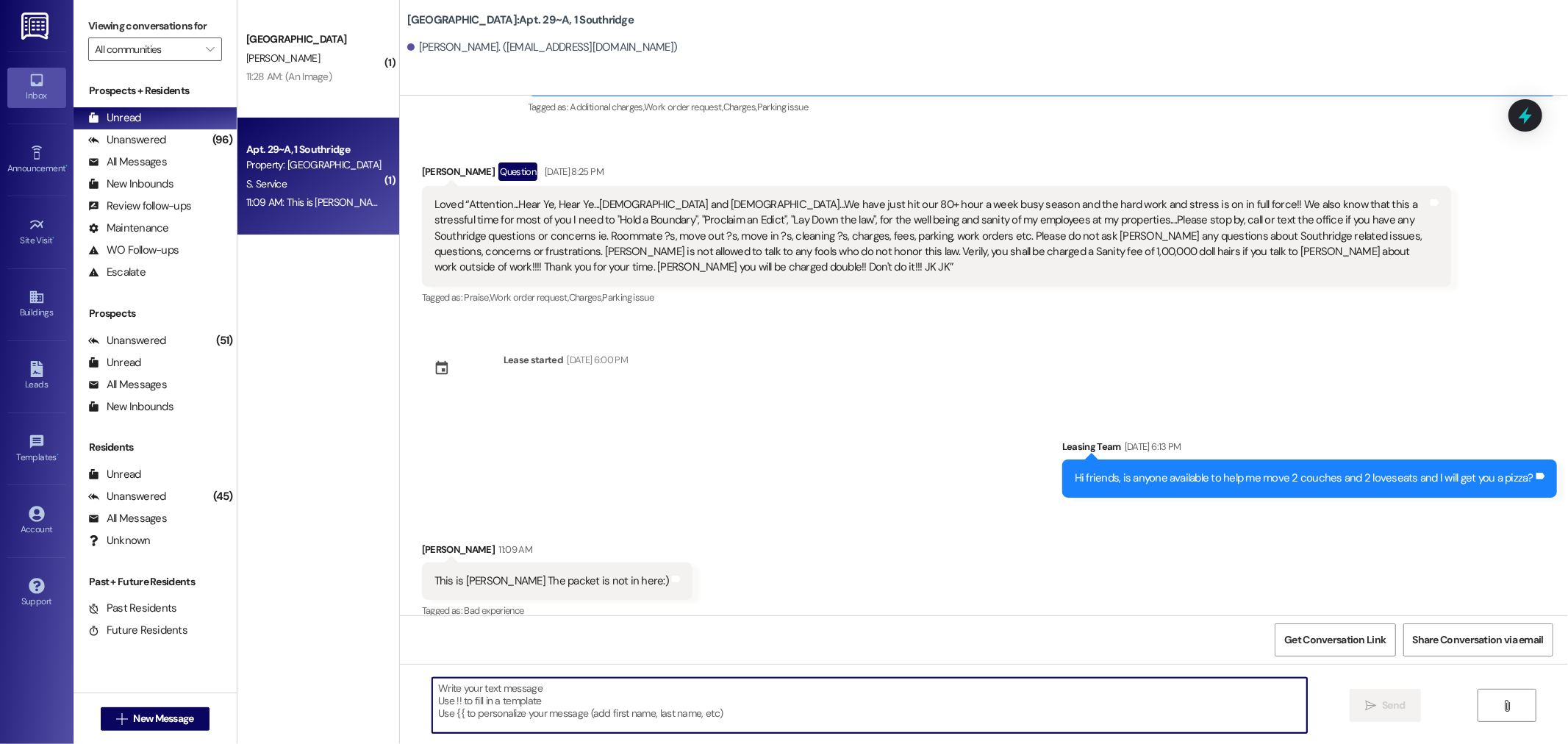
click at [485, 696] on textarea at bounding box center [869, 705] width 875 height 55
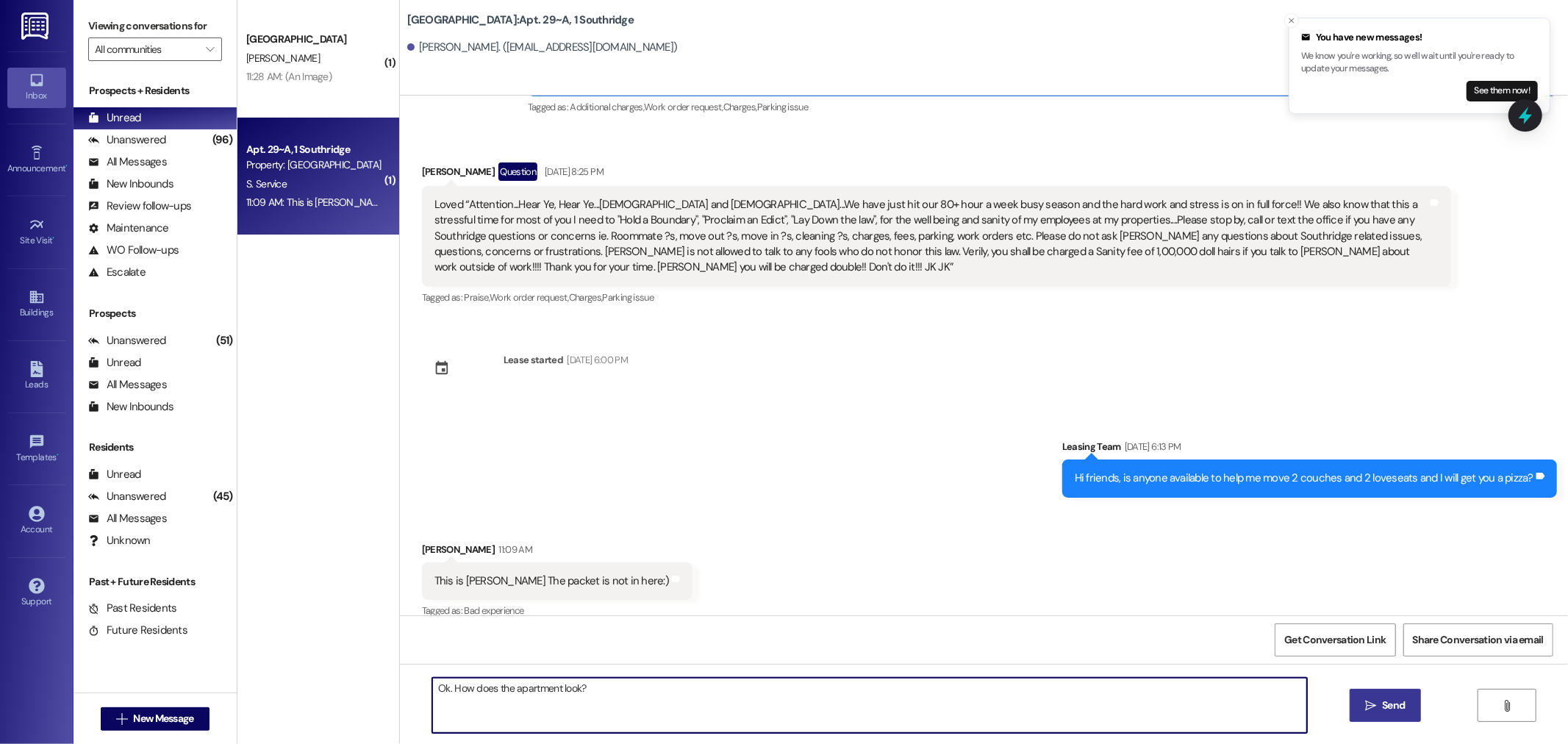
type textarea "Ok. How does the apartment look?"
click at [1400, 699] on span "Send" at bounding box center [1394, 705] width 23 height 15
